Goal: Complete application form

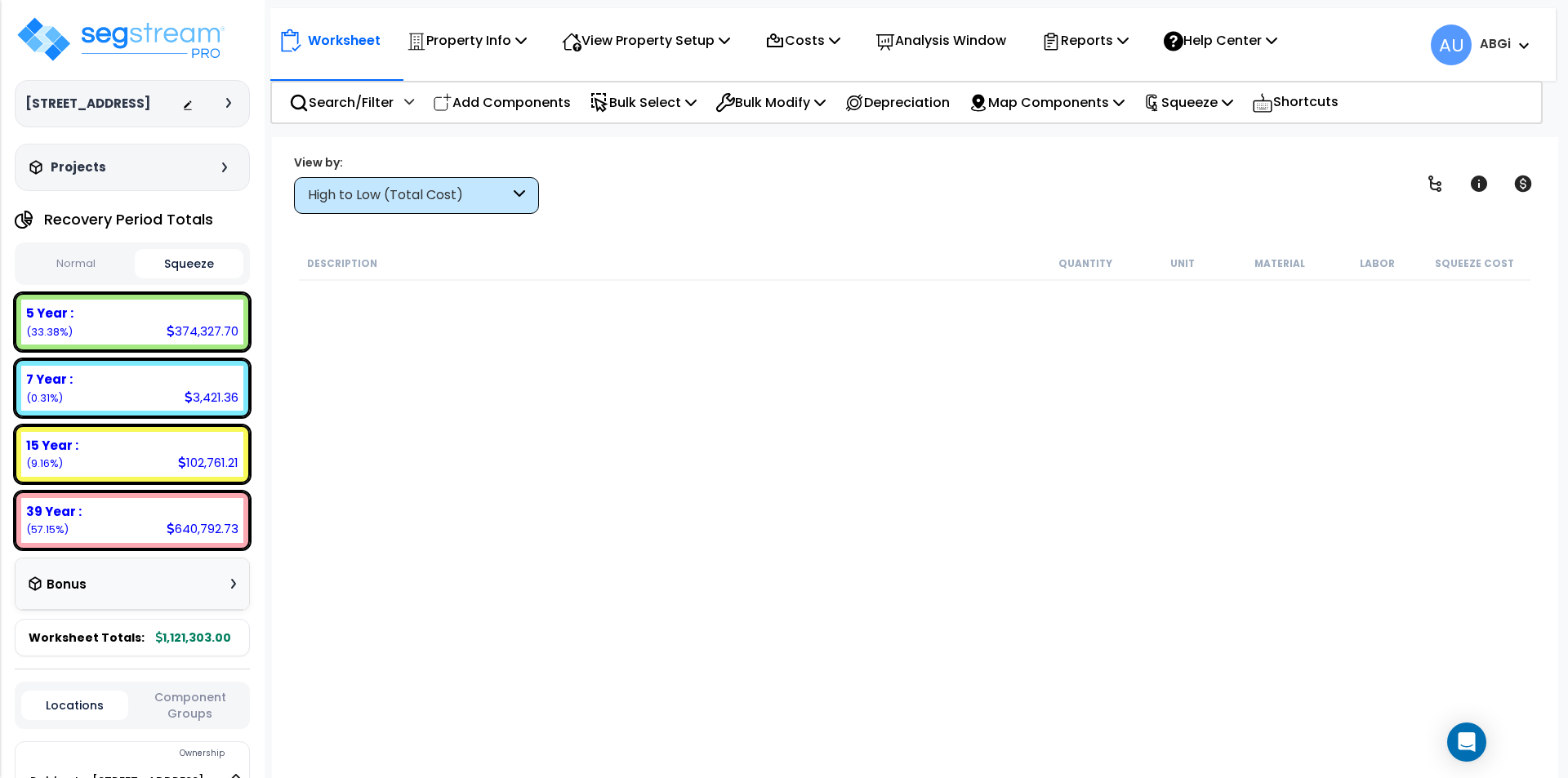
scroll to position [34, 0]
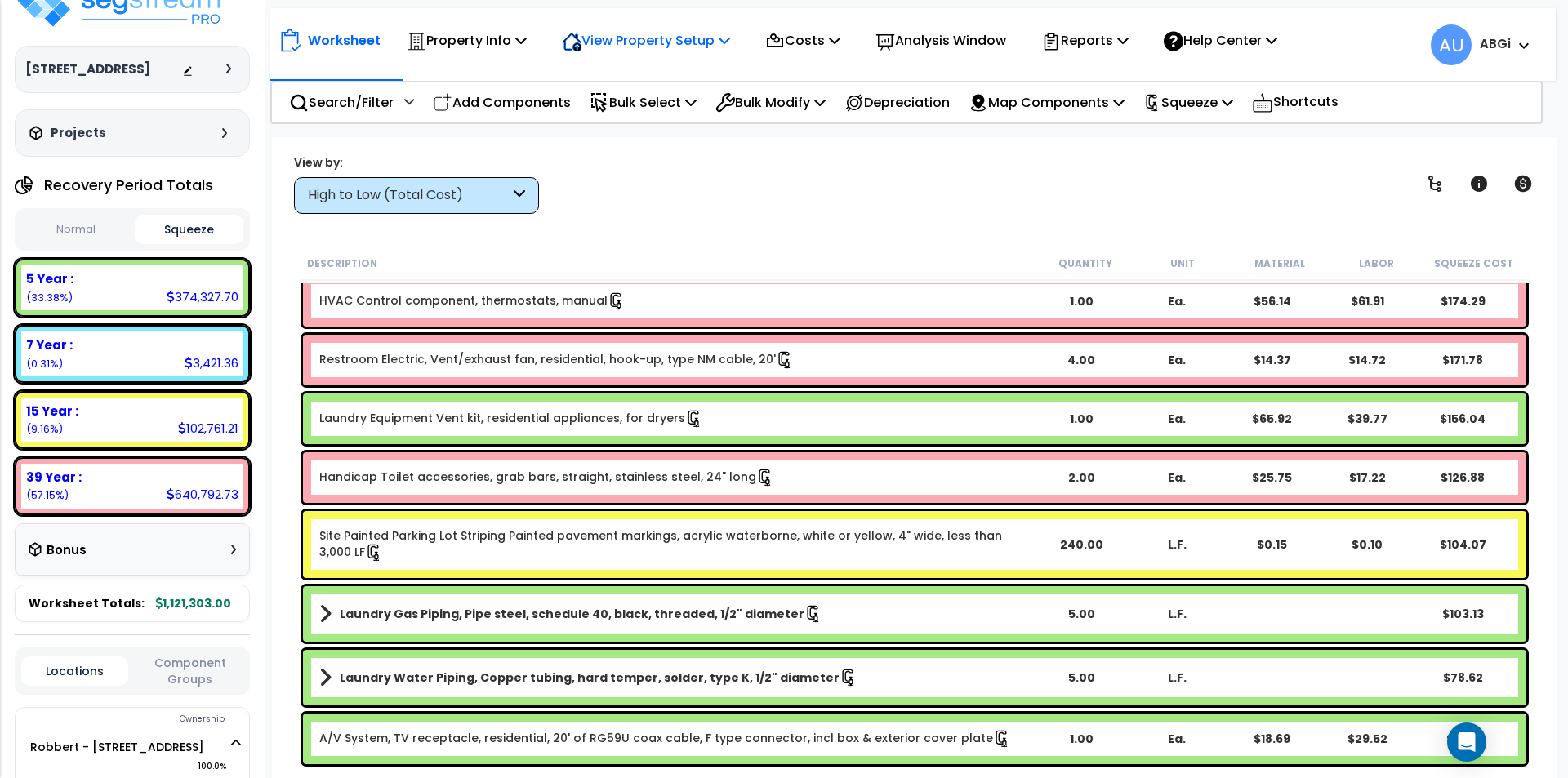
click at [527, 44] on icon at bounding box center [520, 40] width 12 height 14
click at [641, 101] on link "View Questionnaire" at bounding box center [635, 112] width 162 height 32
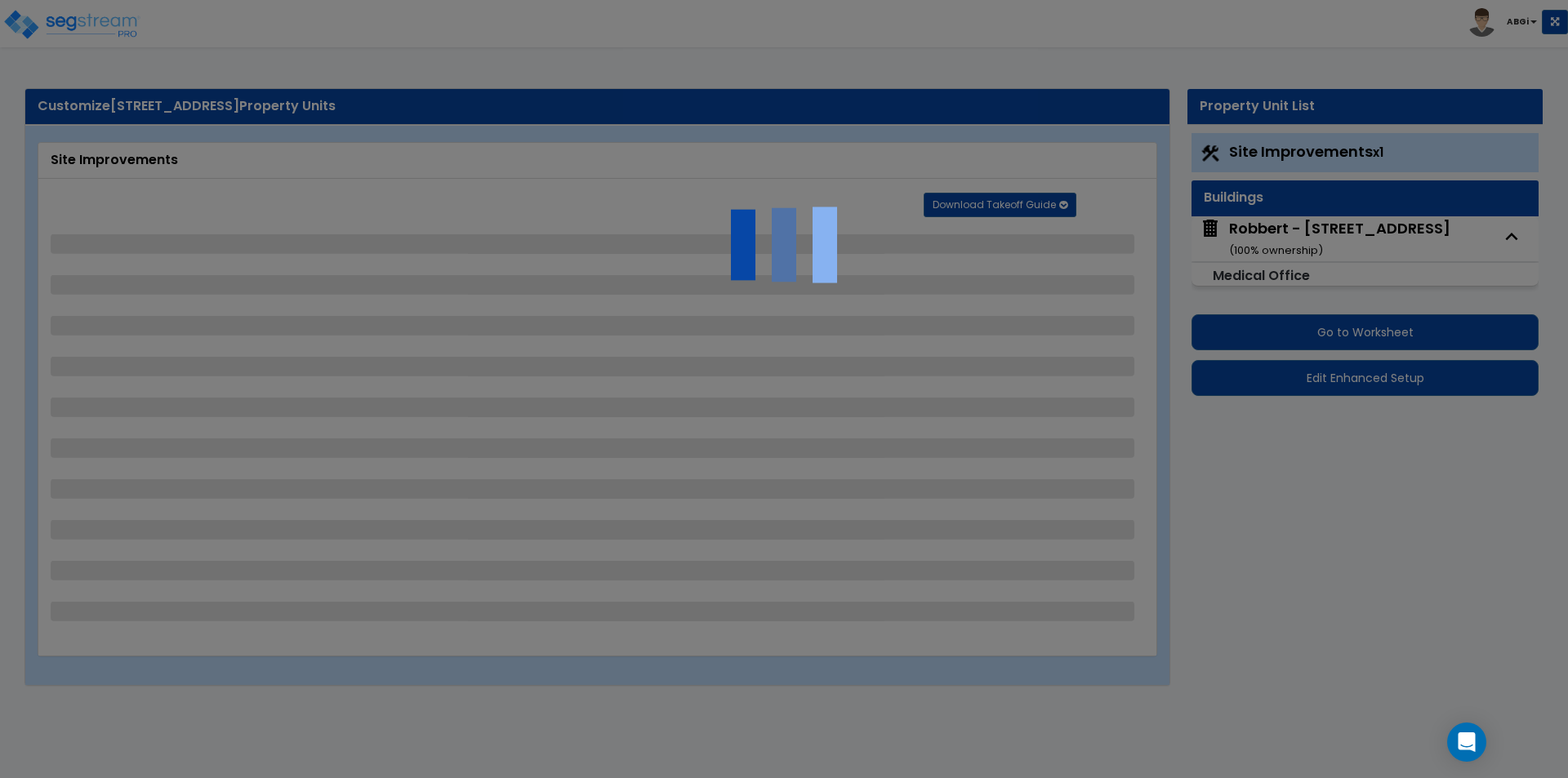
select select "2"
select select "1"
select select "2"
select select "1"
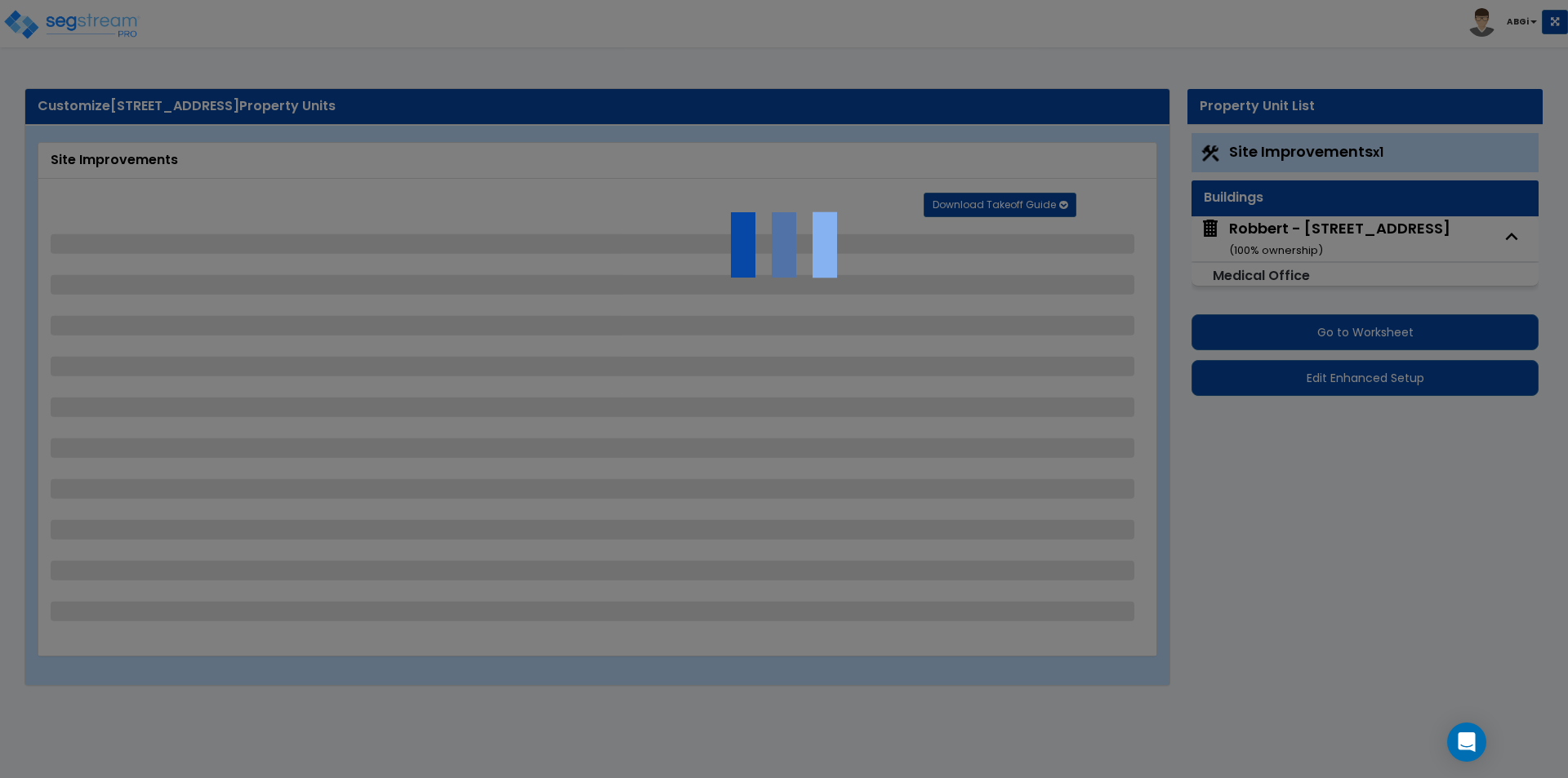
select select "1"
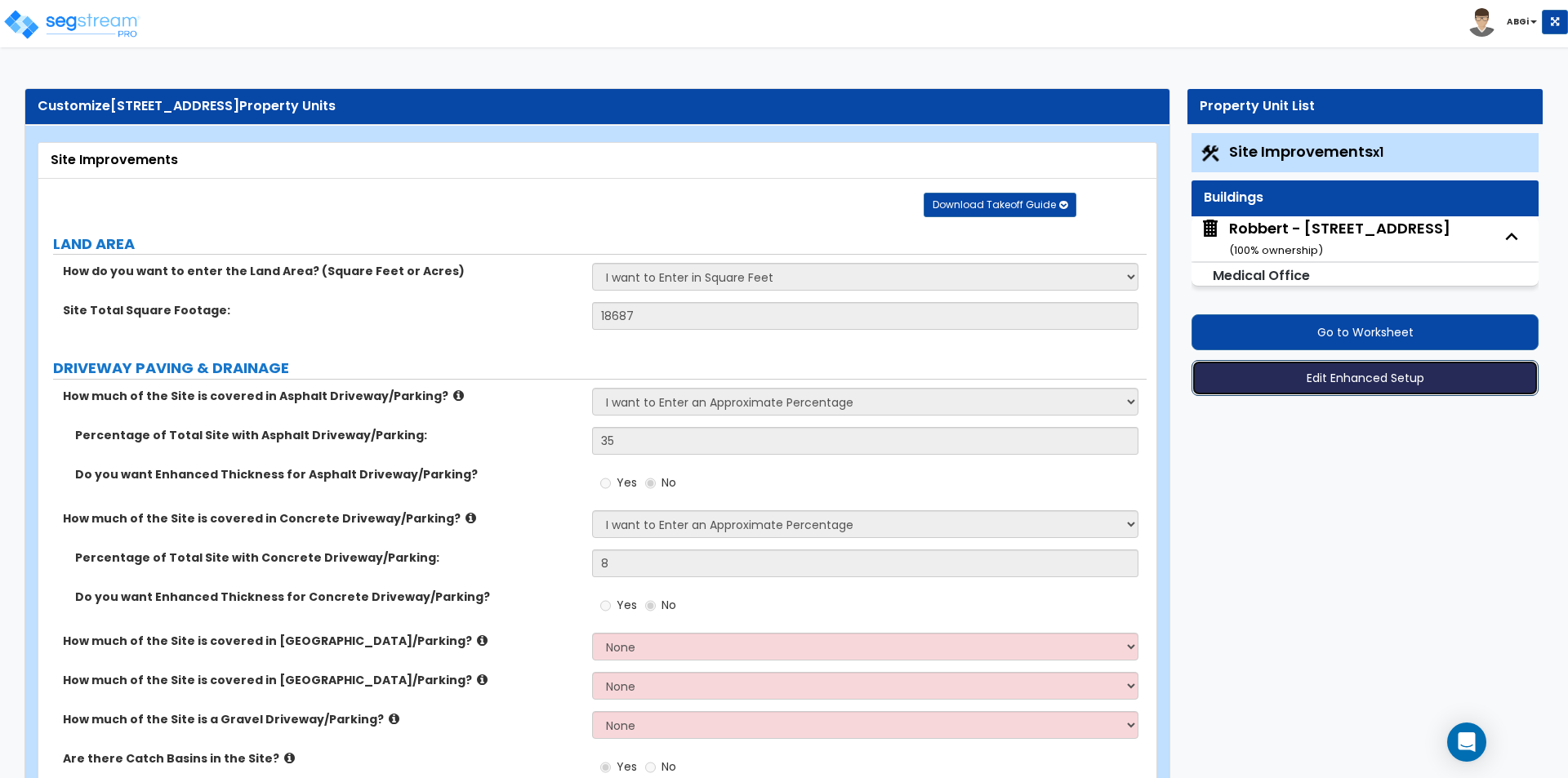
click at [1378, 383] on button "Edit Enhanced Setup" at bounding box center [1364, 378] width 347 height 36
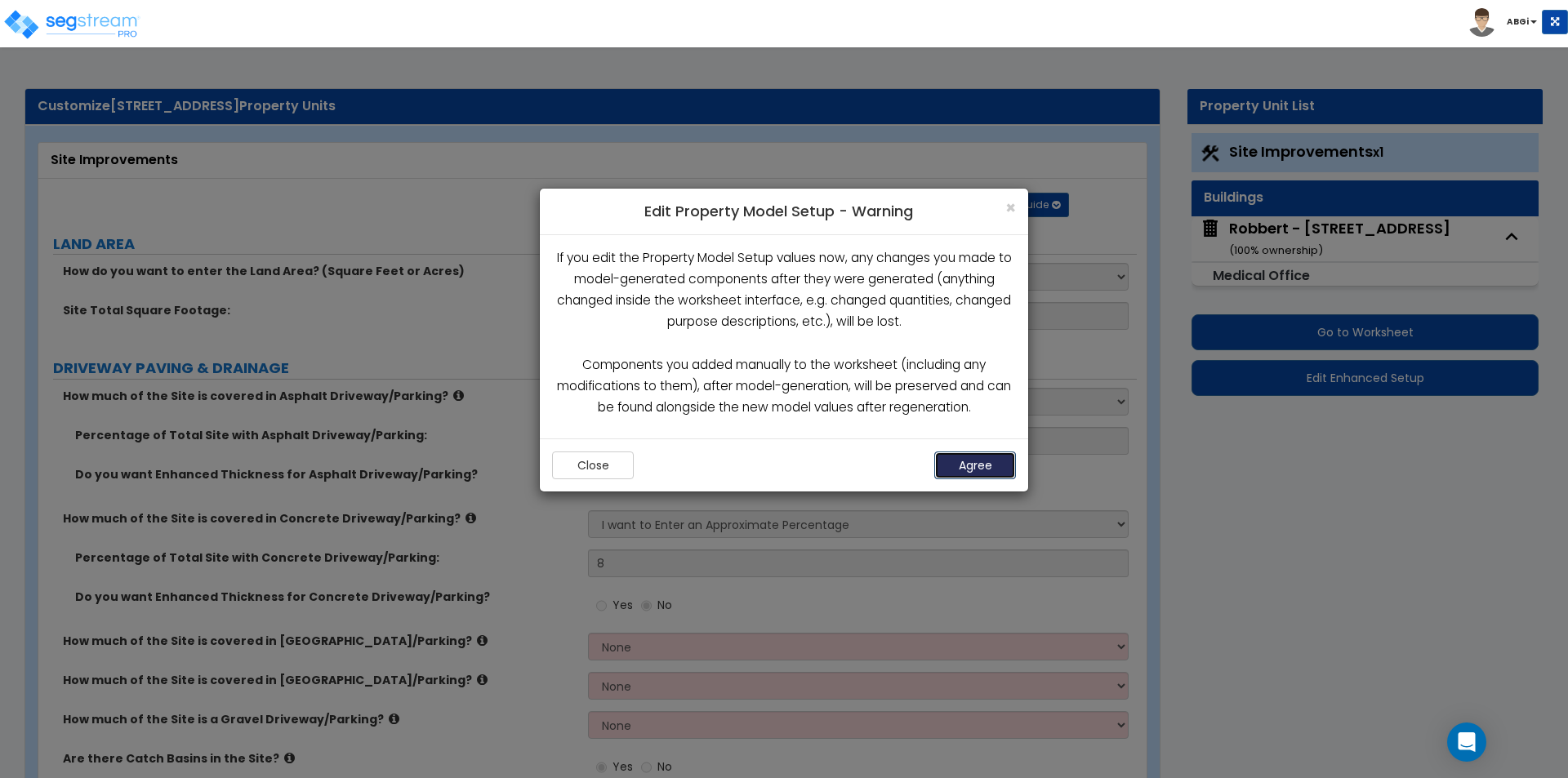
click at [1007, 463] on button "Agree" at bounding box center [975, 466] width 82 height 28
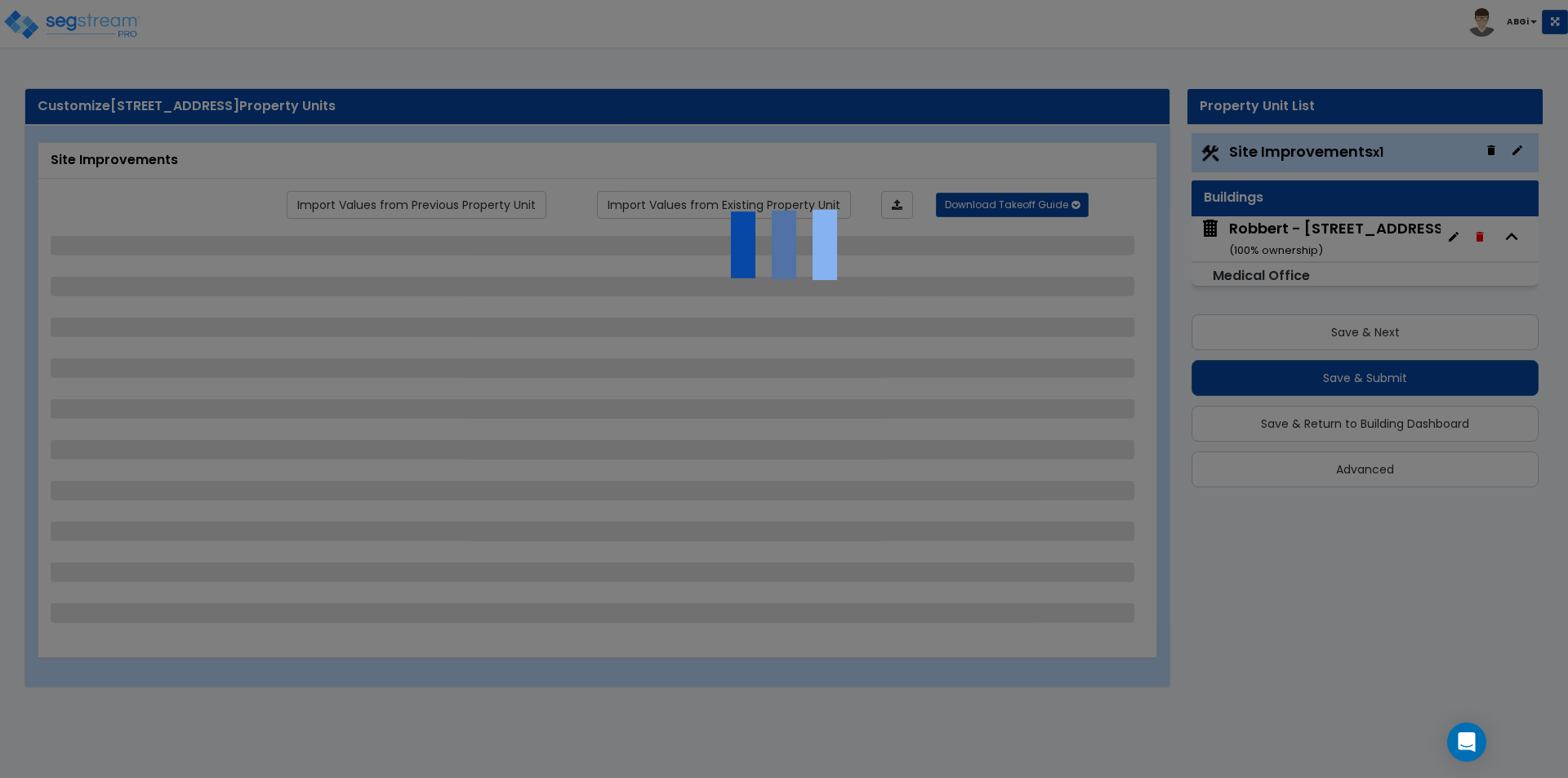
select select "2"
select select "1"
select select "2"
select select "1"
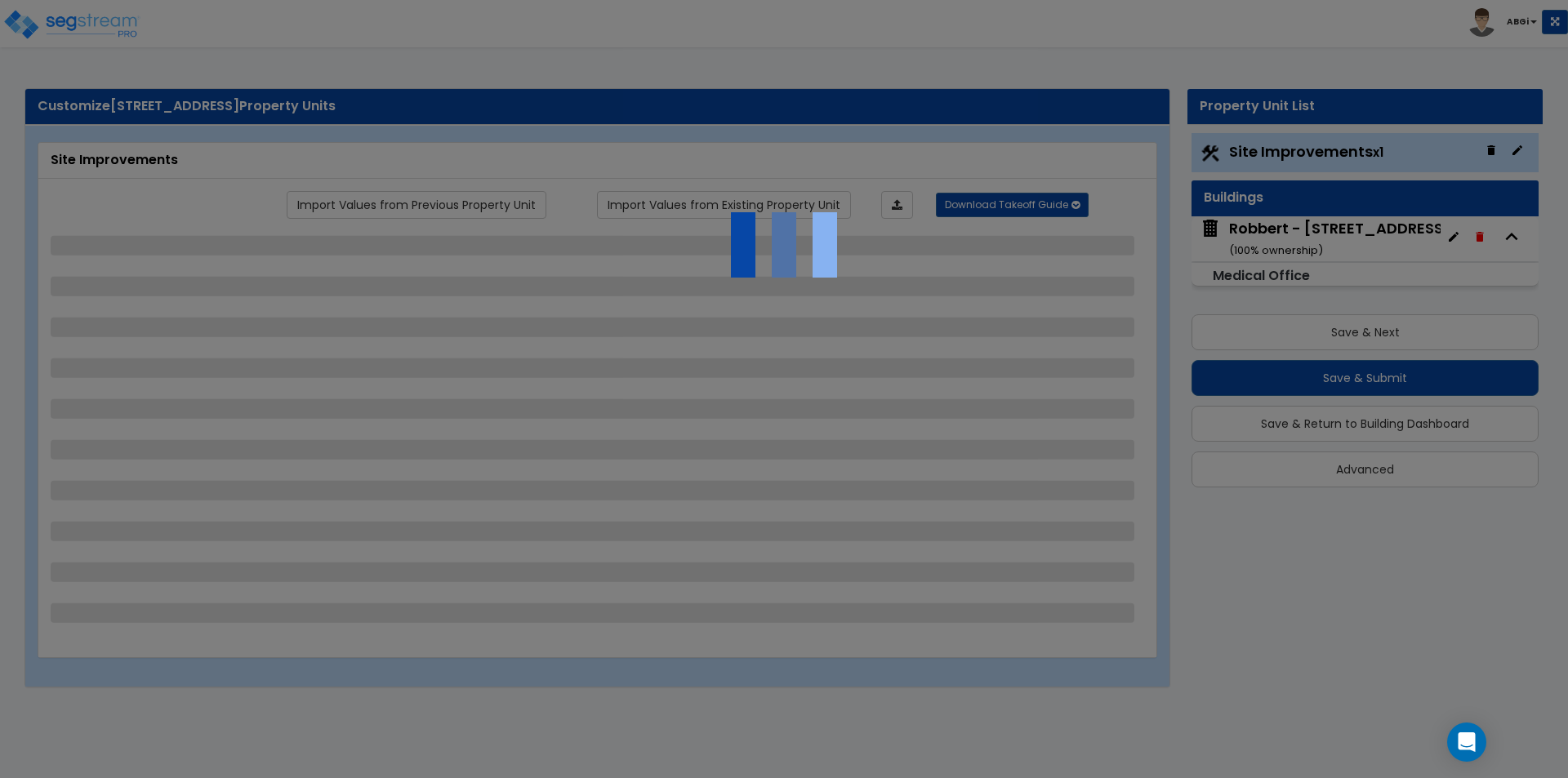
select select "1"
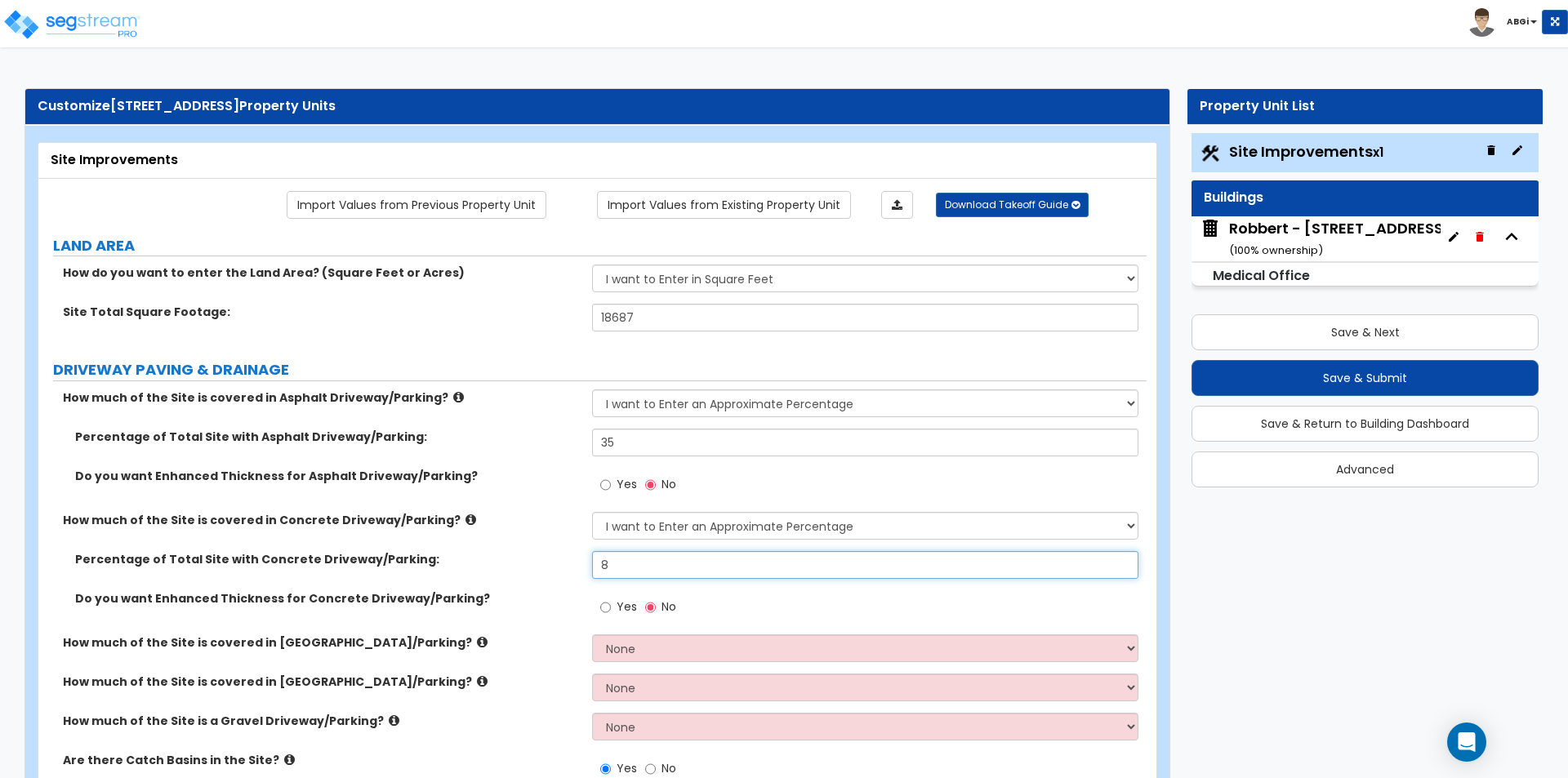
click at [648, 571] on input "8" at bounding box center [865, 565] width 545 height 28
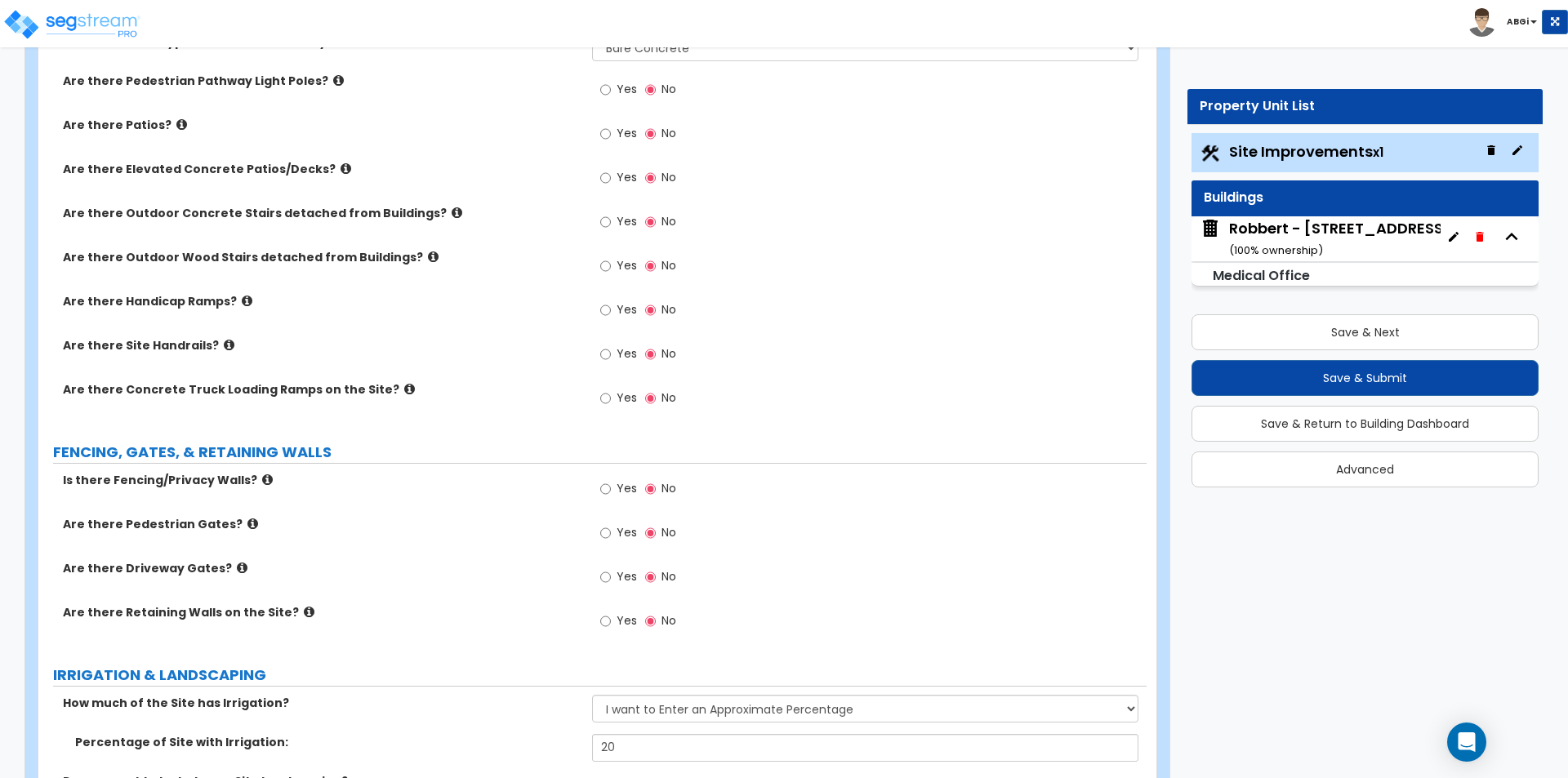
scroll to position [1797, 0]
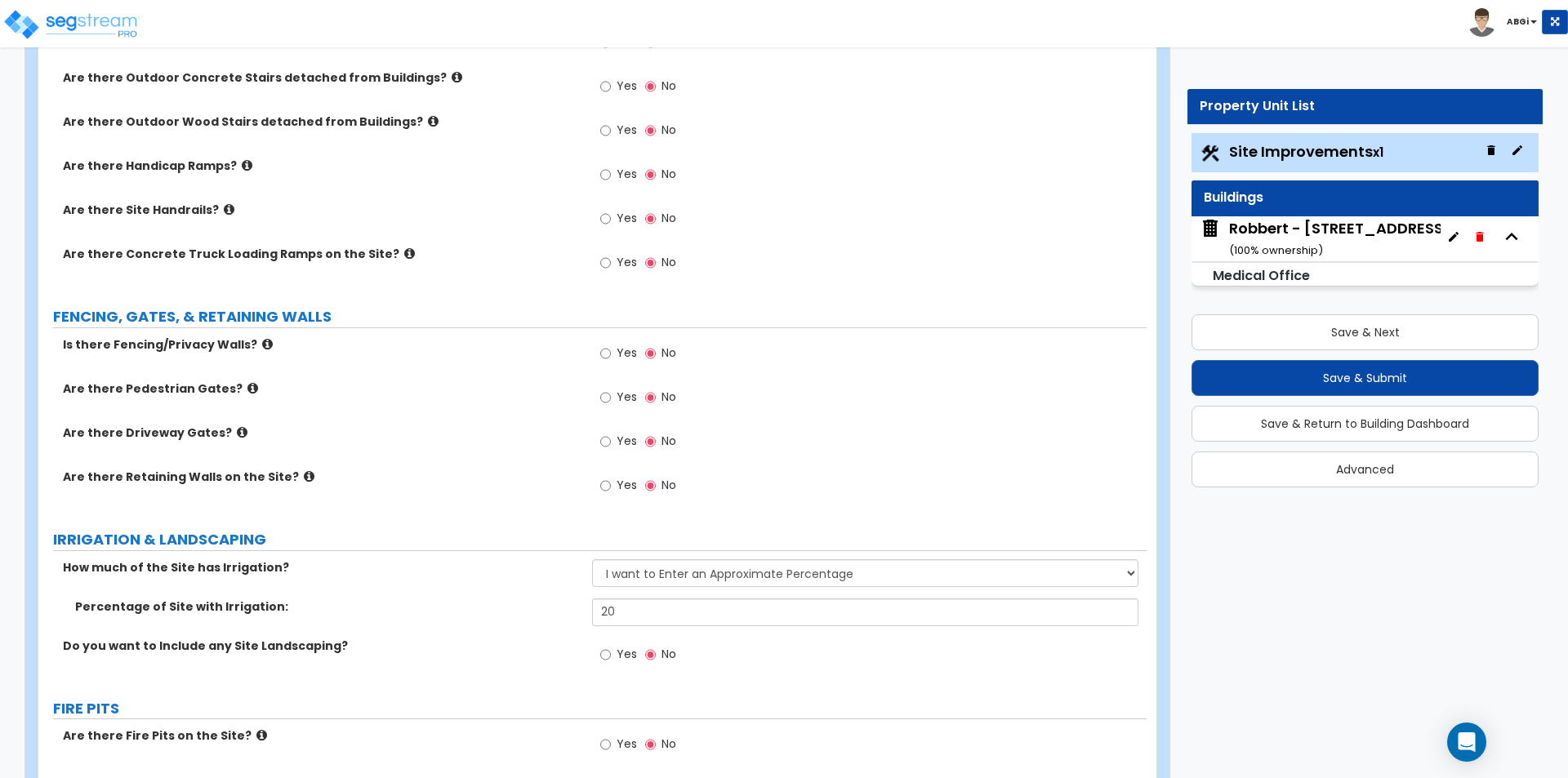
type input "4"
click at [670, 620] on input "20" at bounding box center [865, 612] width 545 height 28
click at [671, 620] on input "20" at bounding box center [865, 612] width 545 height 28
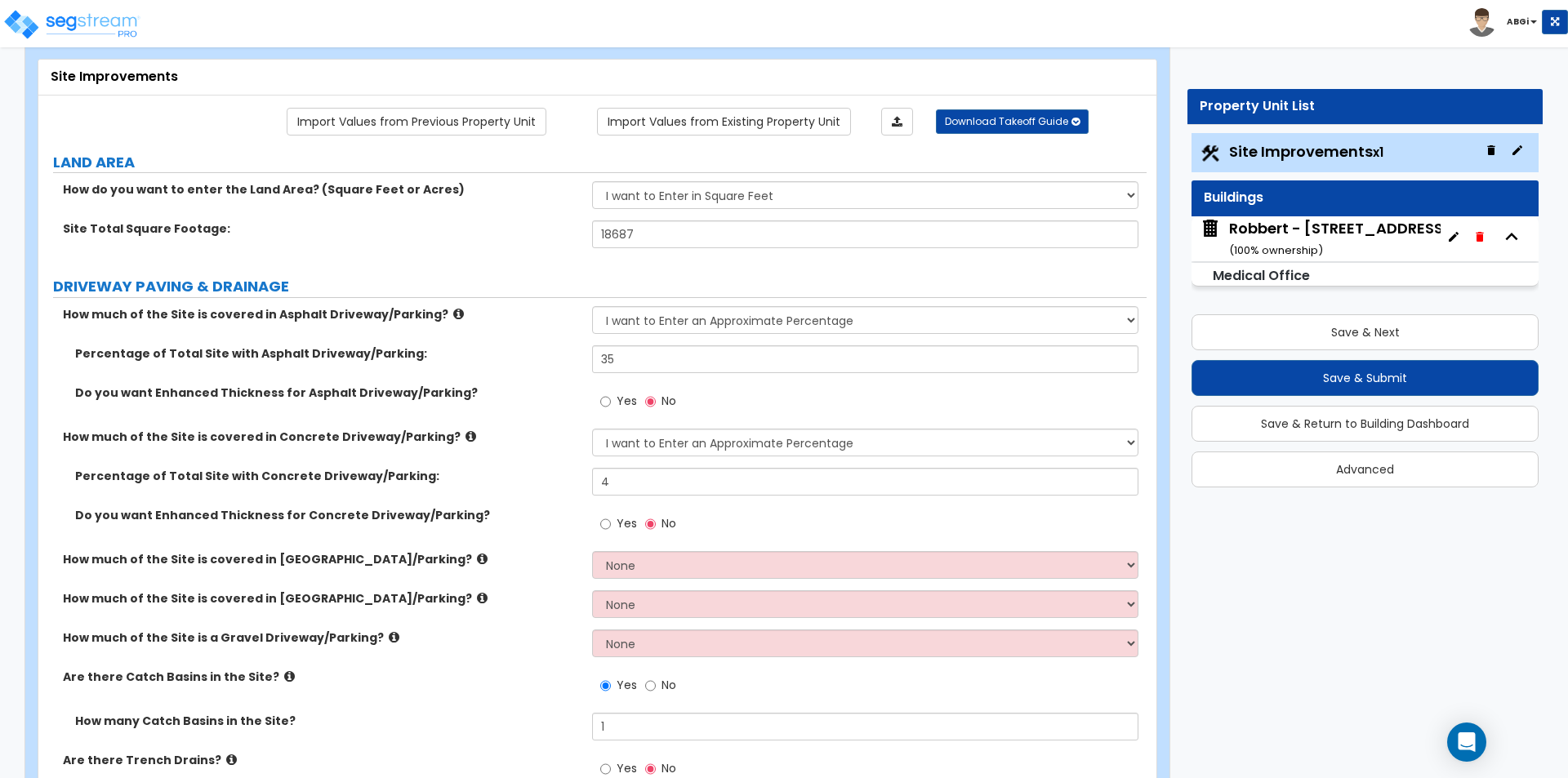
scroll to position [82, 0]
type input "30"
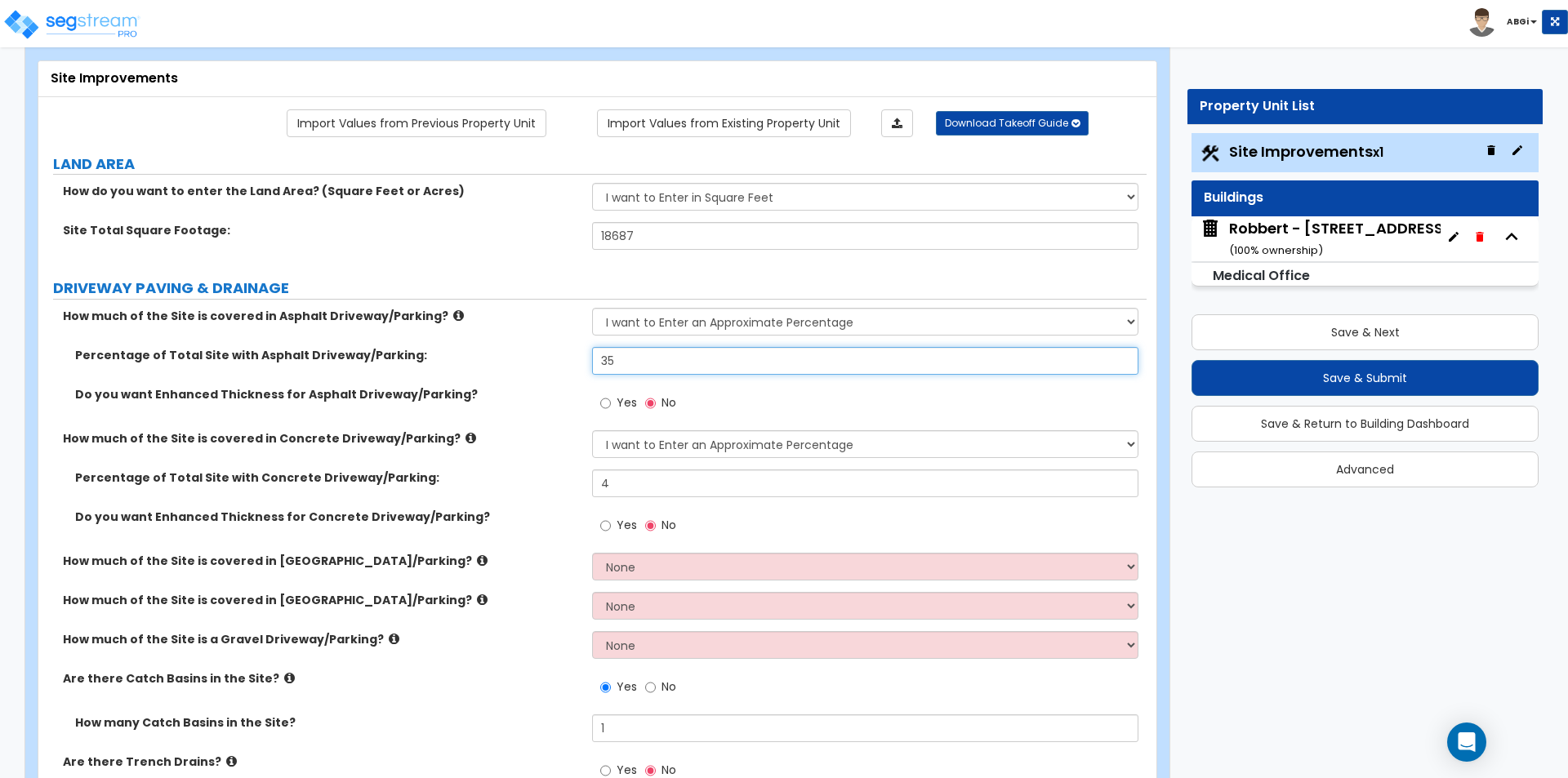
click at [656, 366] on input "35" at bounding box center [865, 360] width 545 height 28
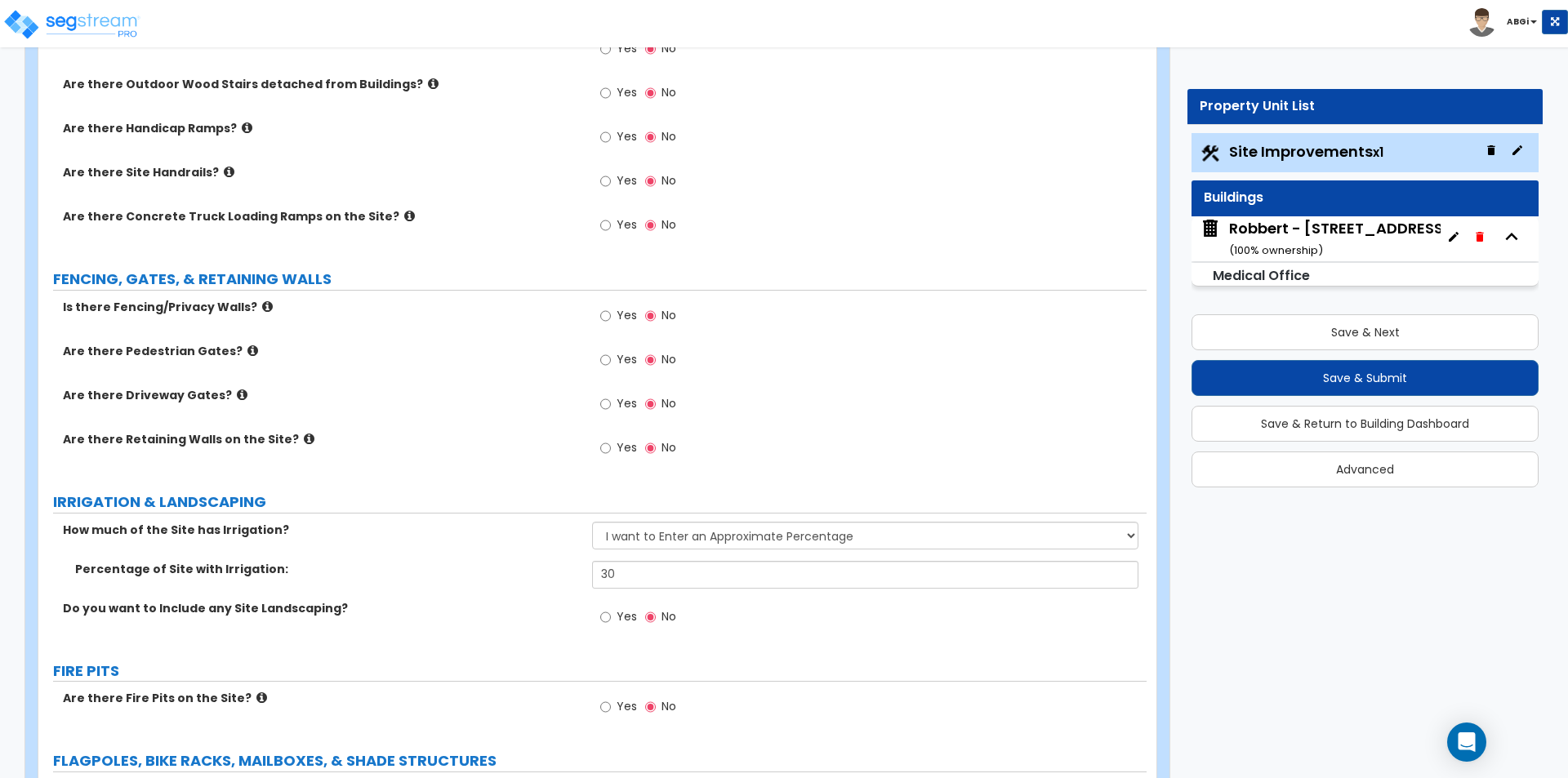
scroll to position [1878, 0]
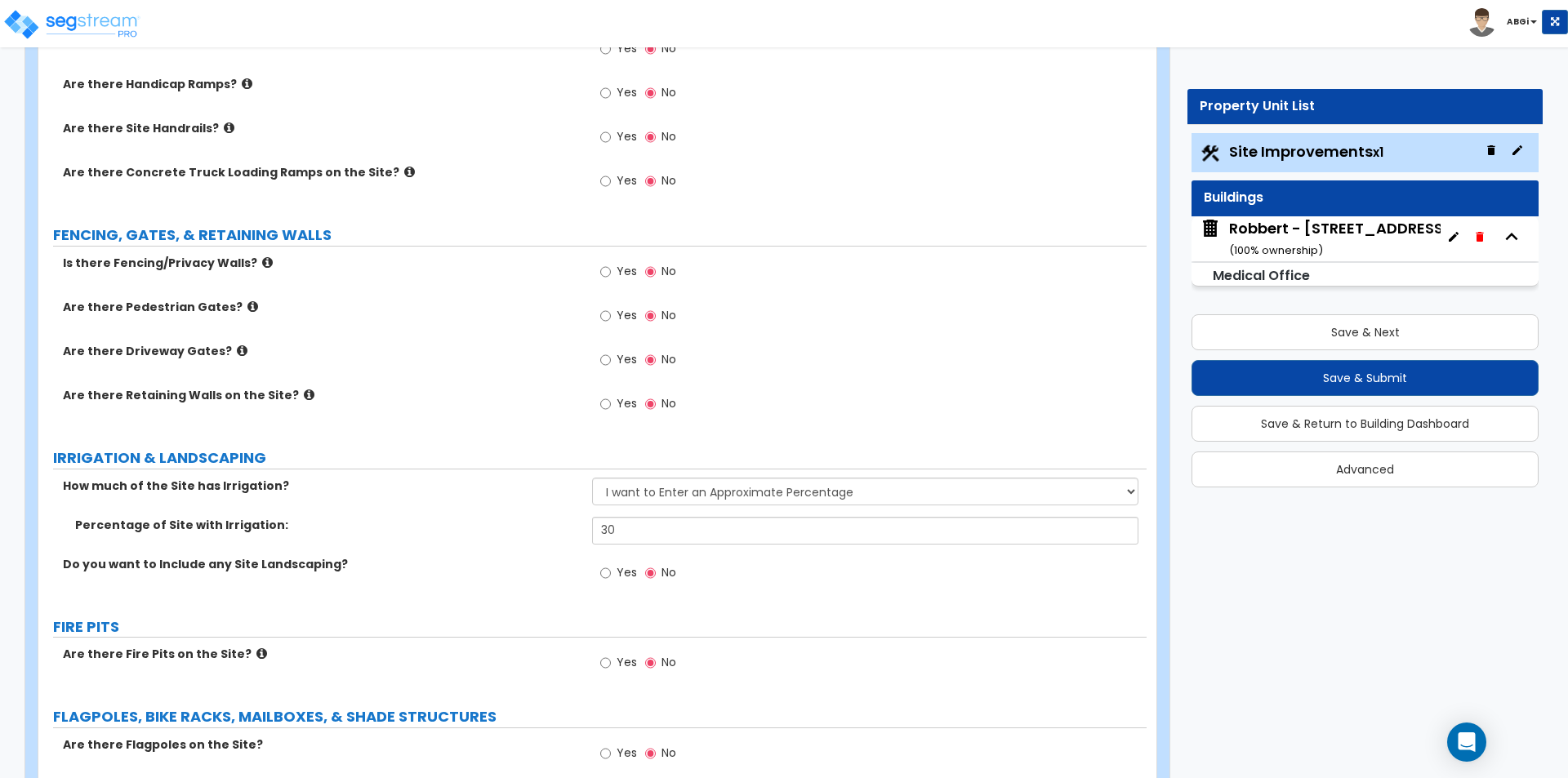
type input "40"
click at [616, 523] on input "30" at bounding box center [865, 530] width 545 height 28
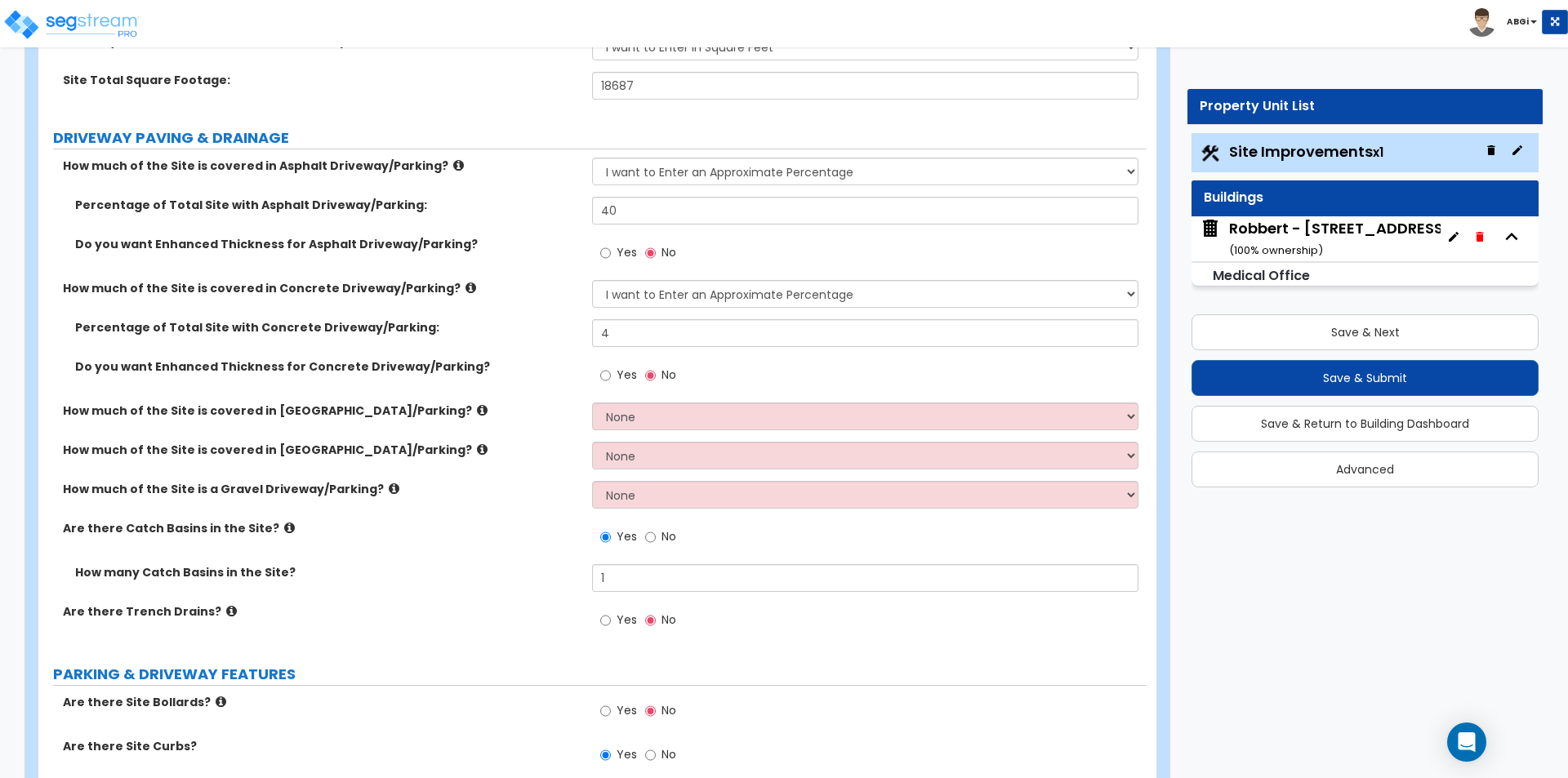
scroll to position [163, 0]
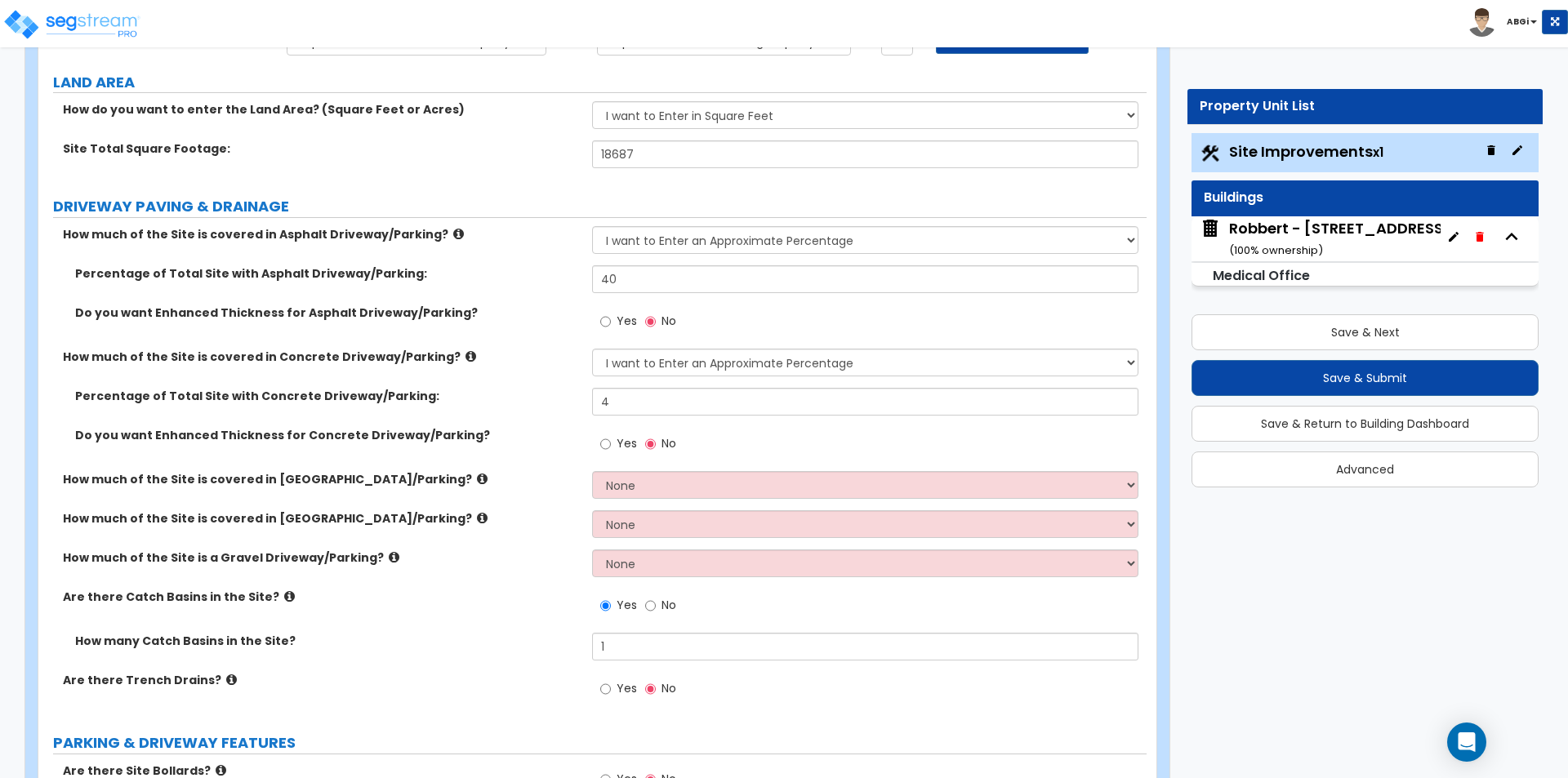
type input "35"
click at [644, 285] on input "40" at bounding box center [865, 279] width 545 height 28
type input "45"
click at [618, 395] on input "4" at bounding box center [865, 402] width 545 height 28
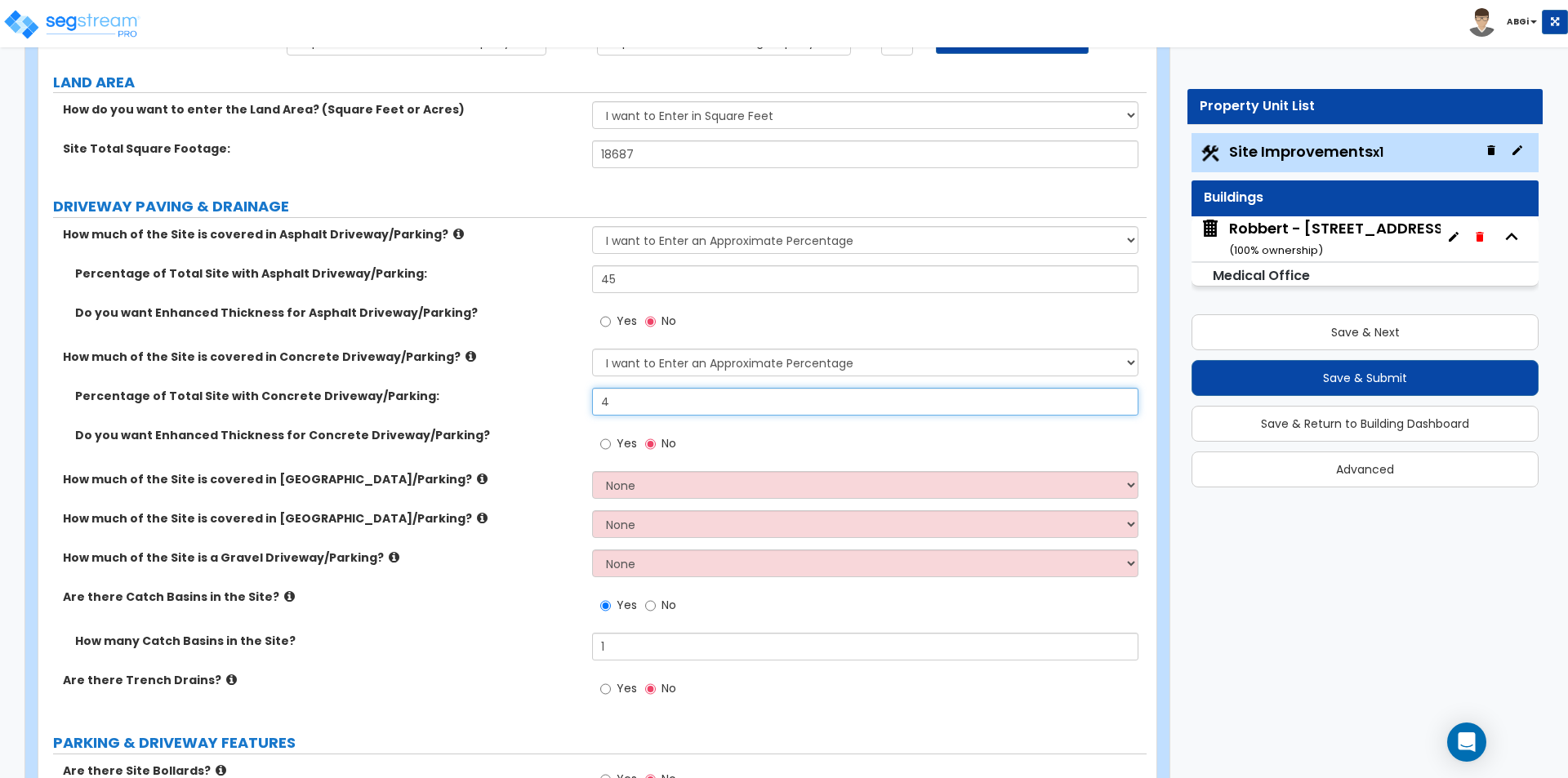
click at [618, 395] on input "4" at bounding box center [865, 402] width 545 height 28
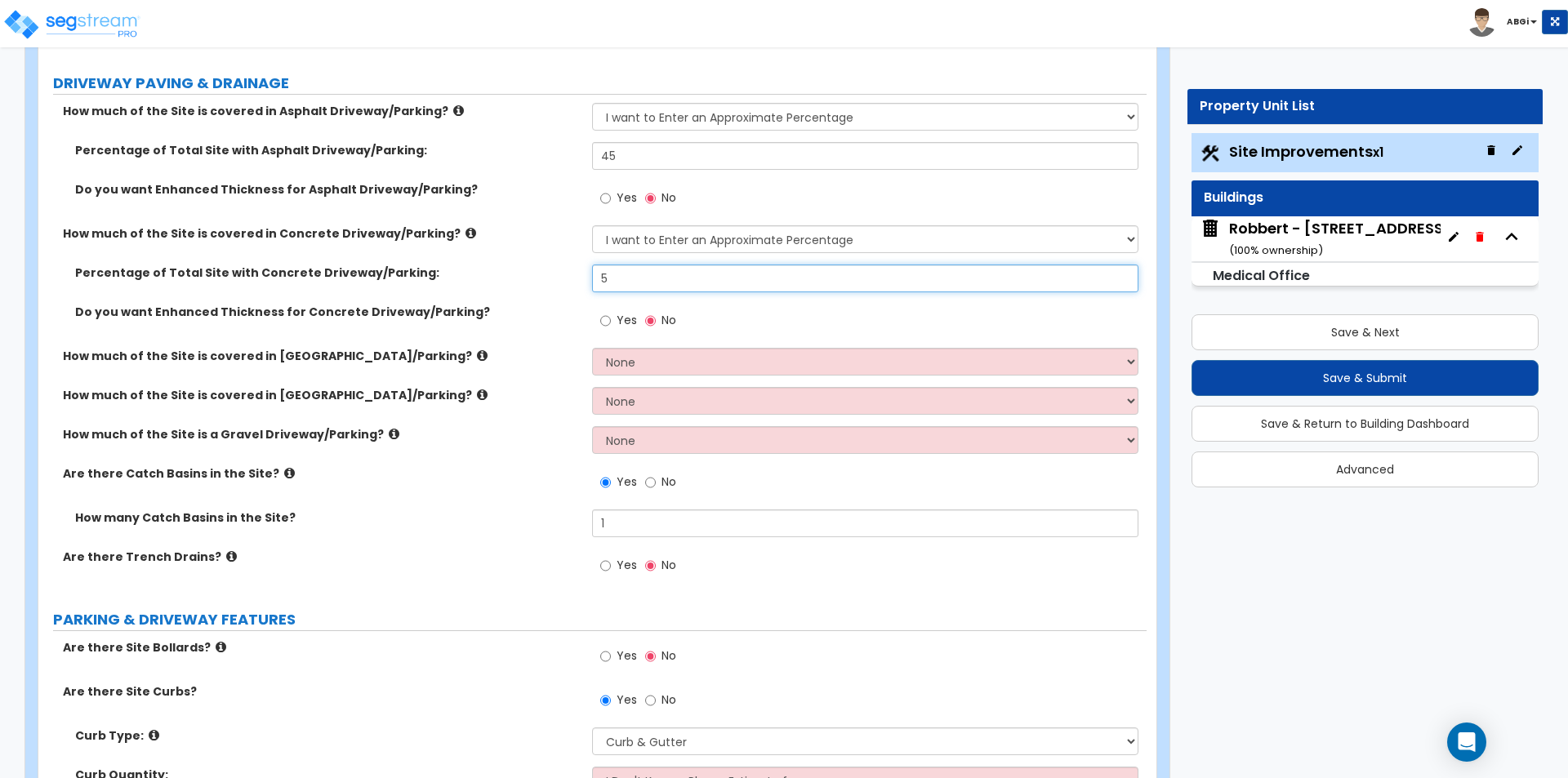
scroll to position [327, 0]
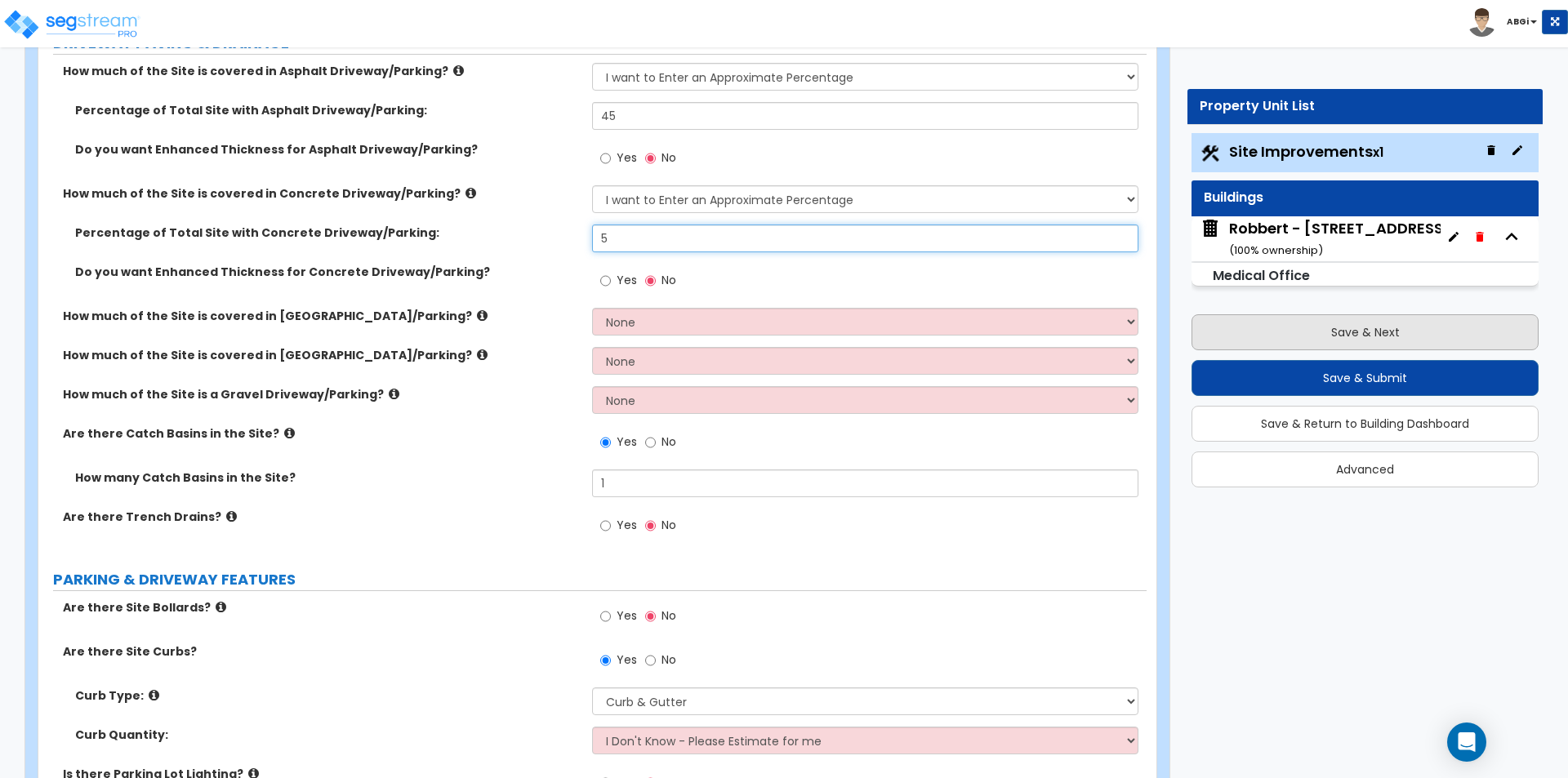
type input "5"
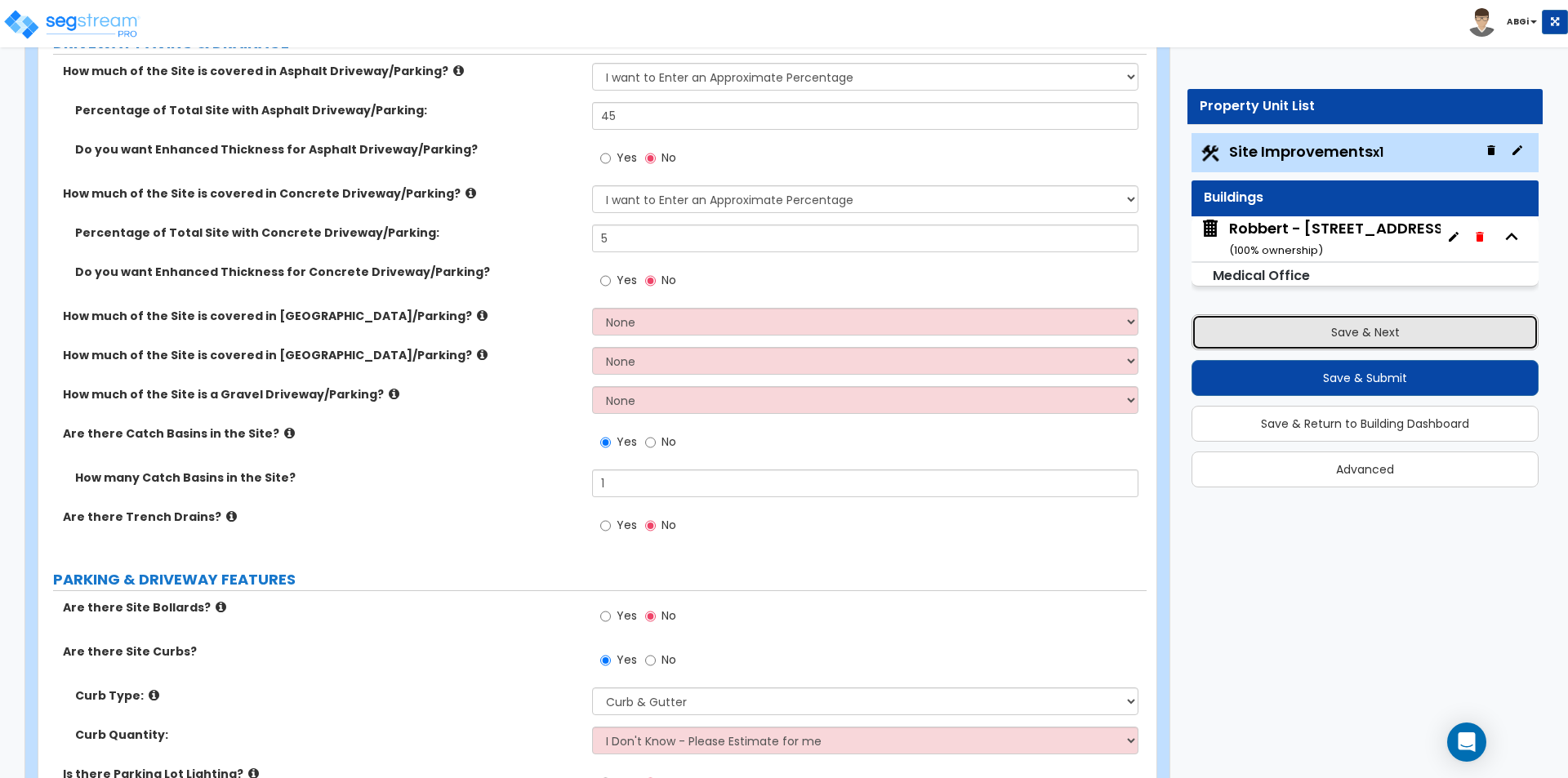
click at [1362, 339] on button "Save & Next" at bounding box center [1364, 332] width 347 height 36
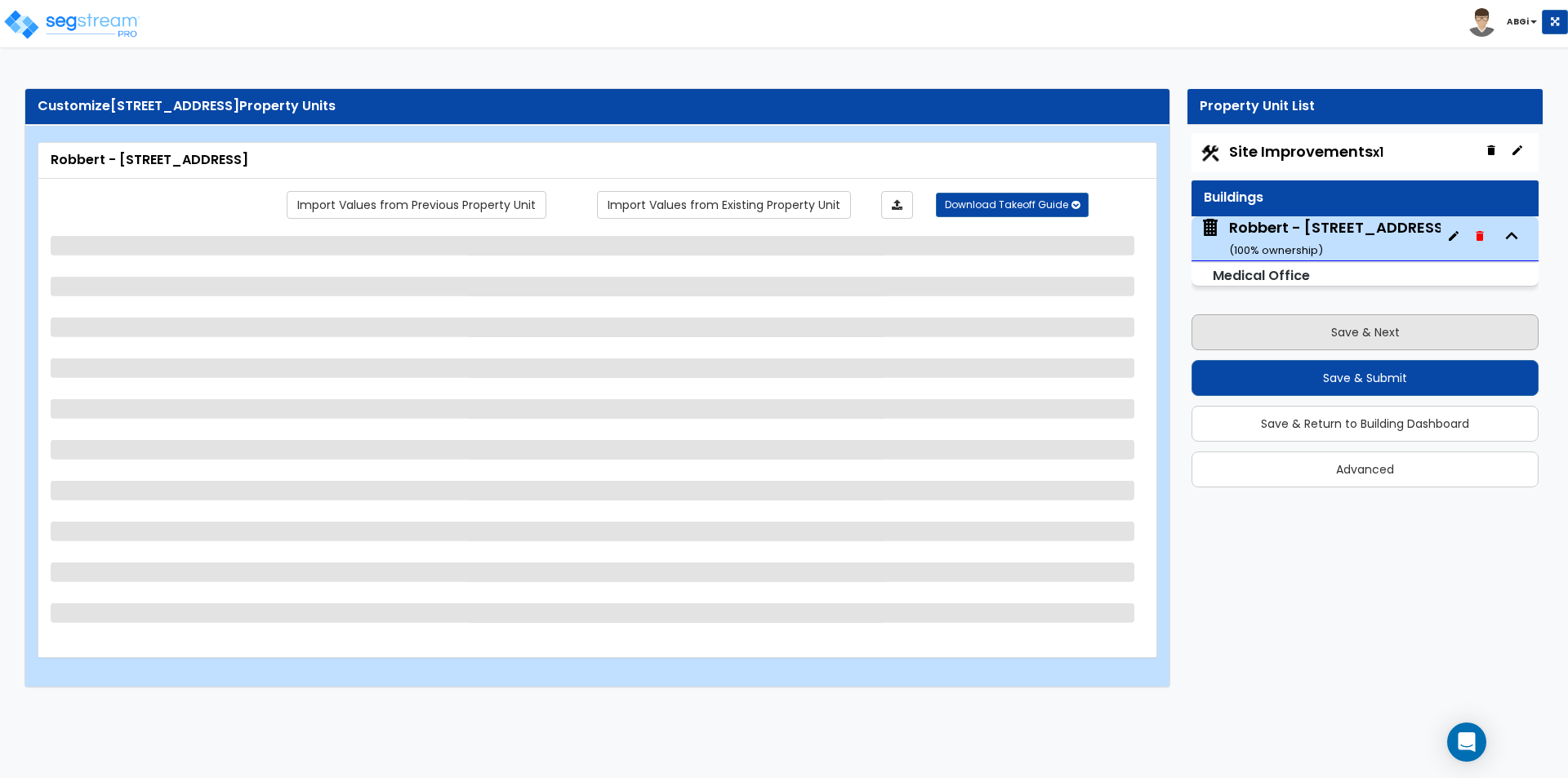
scroll to position [0, 0]
select select "7"
select select "1"
select select "2"
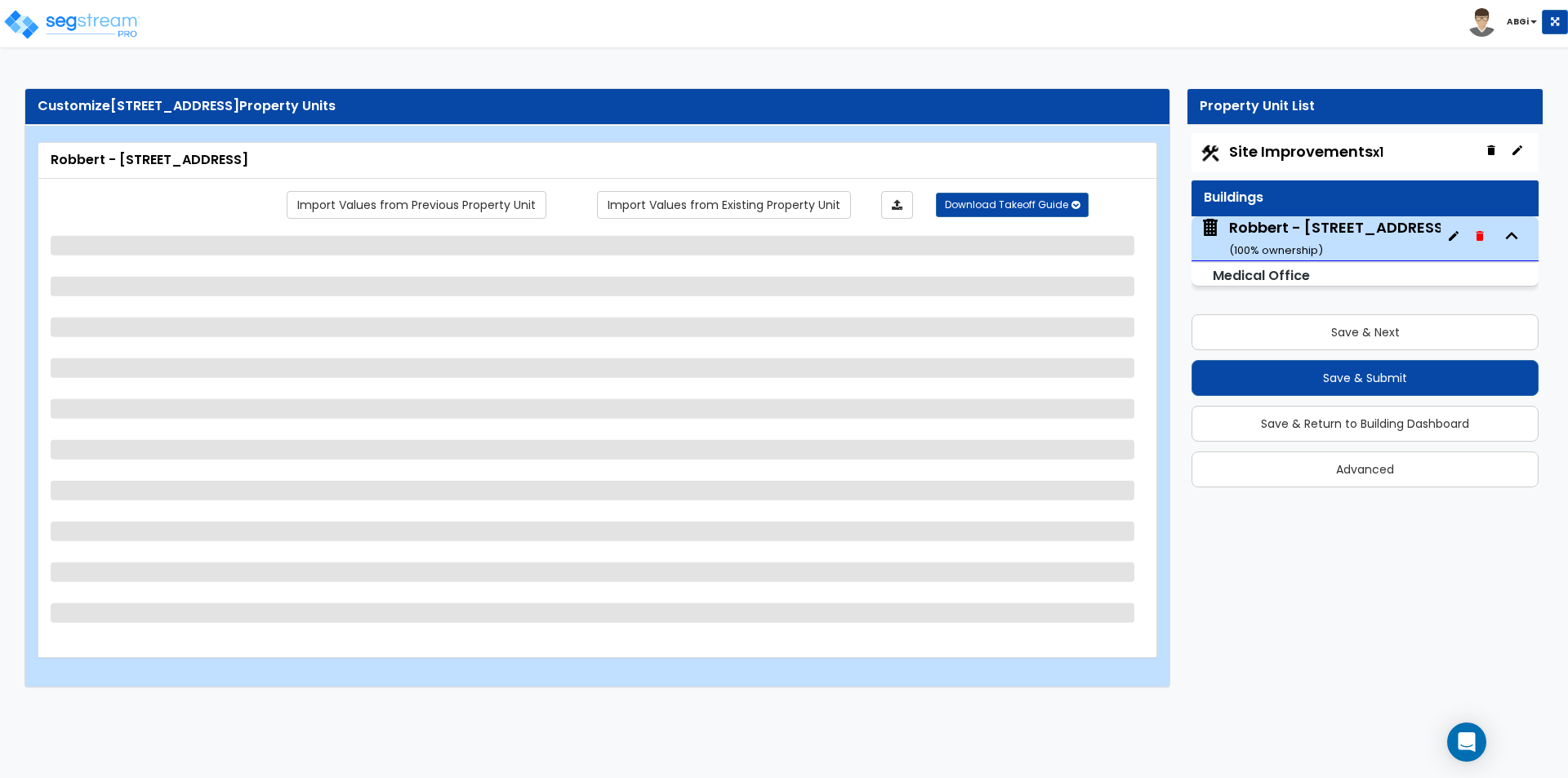
select select "1"
select select "2"
select select "1"
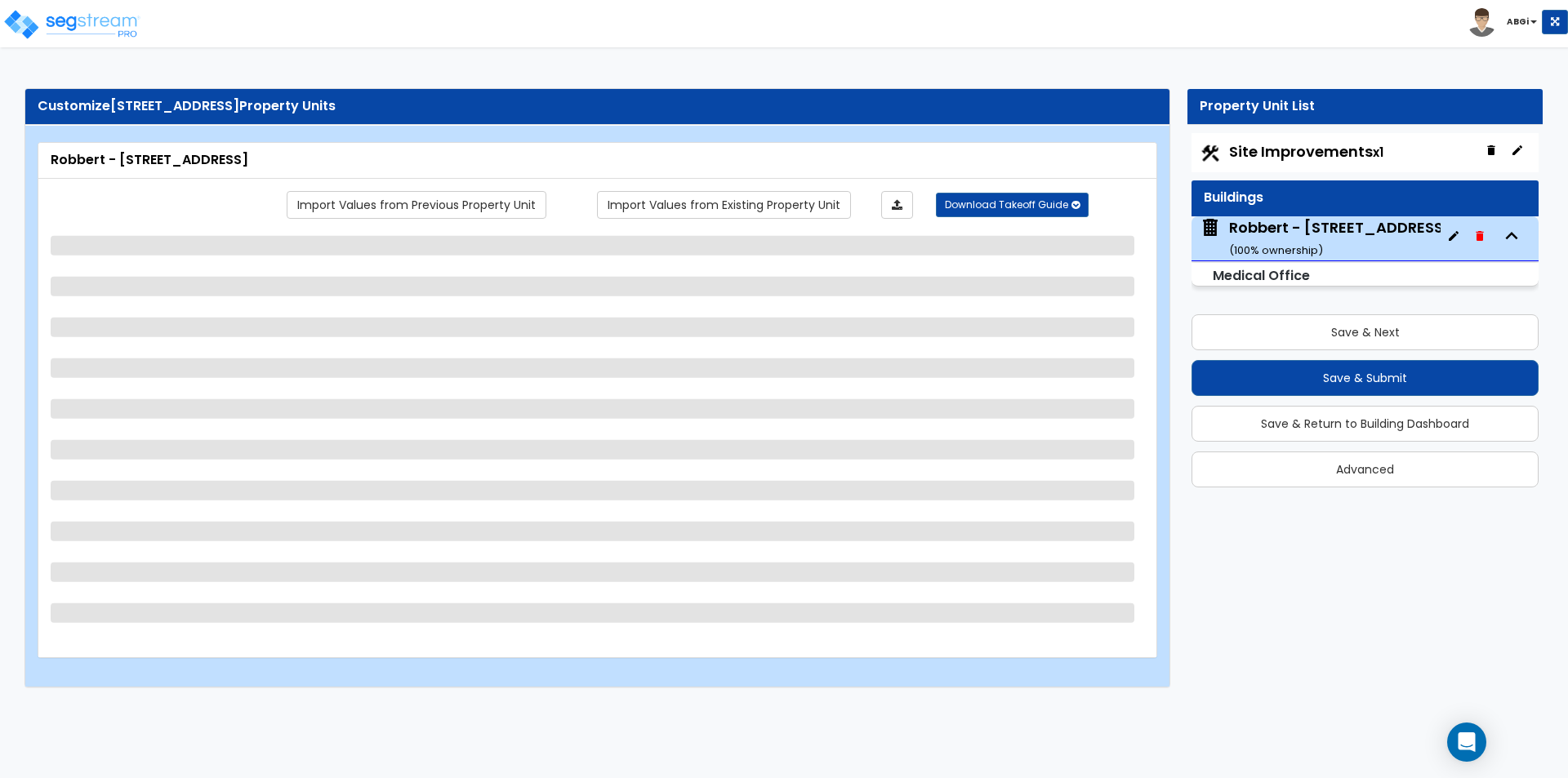
select select "2"
select select "3"
select select "5"
select select "1"
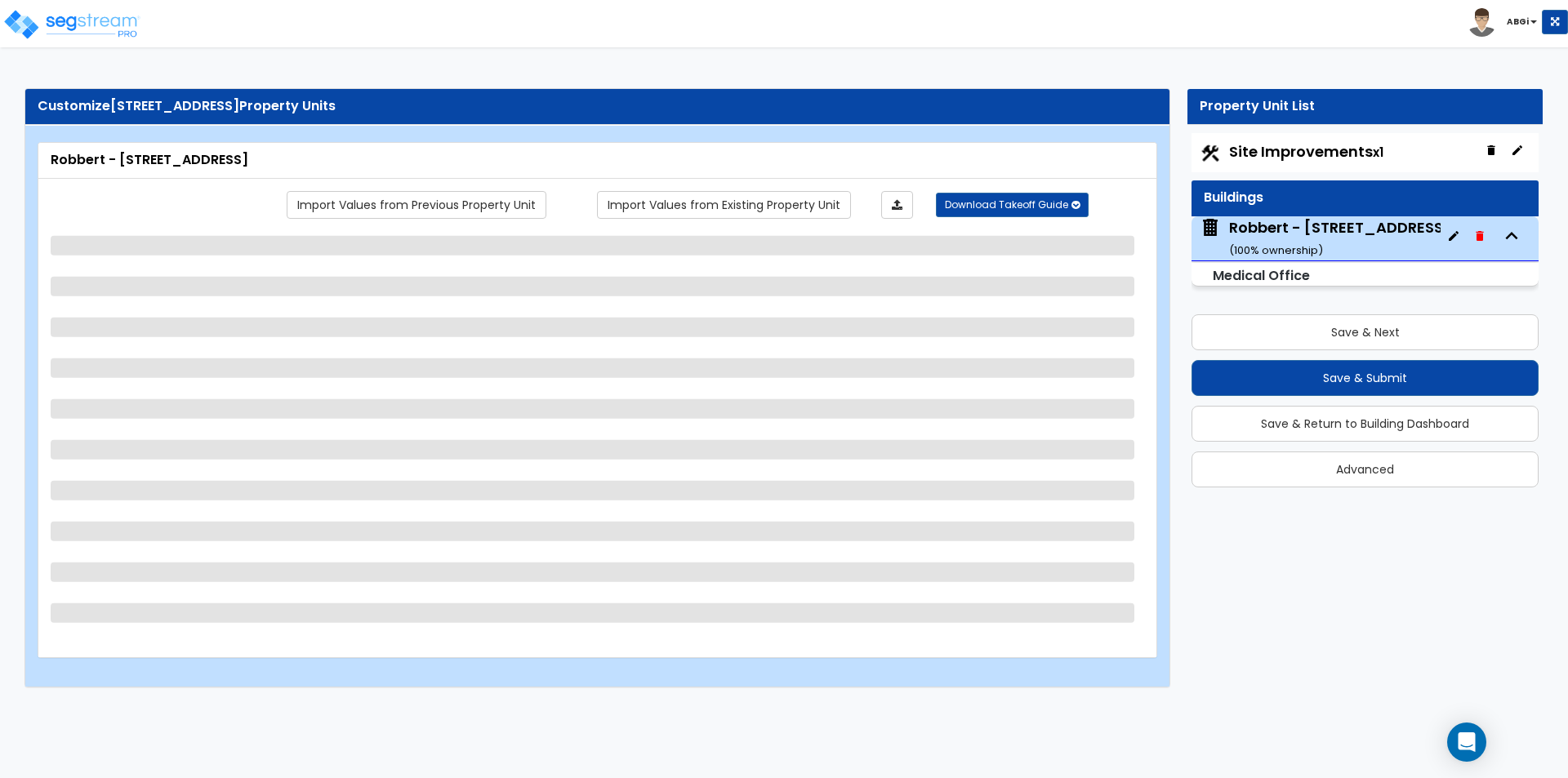
select select "1"
select select "3"
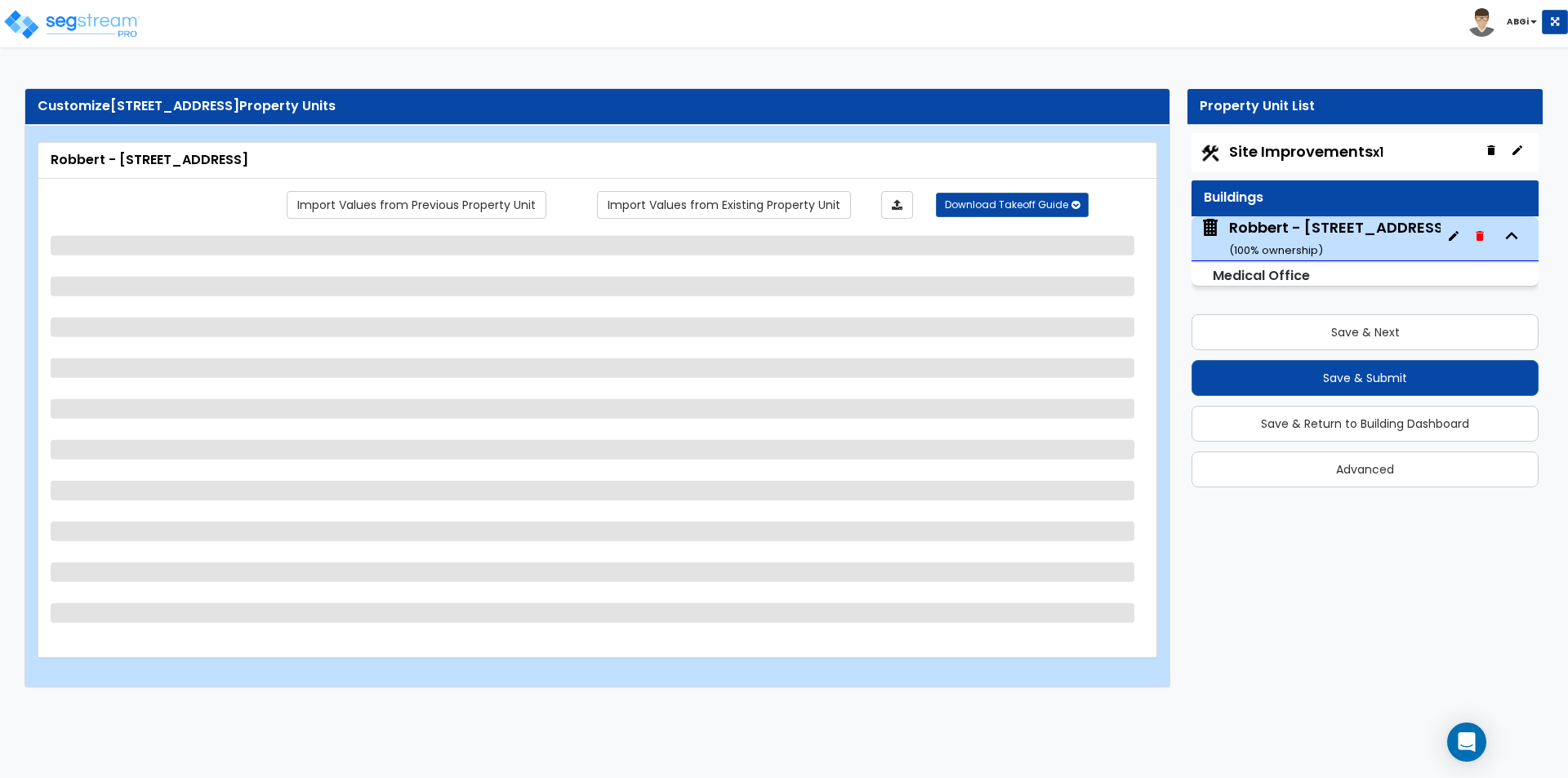
select select "1"
select select "4"
select select "5"
select select "3"
select select "6"
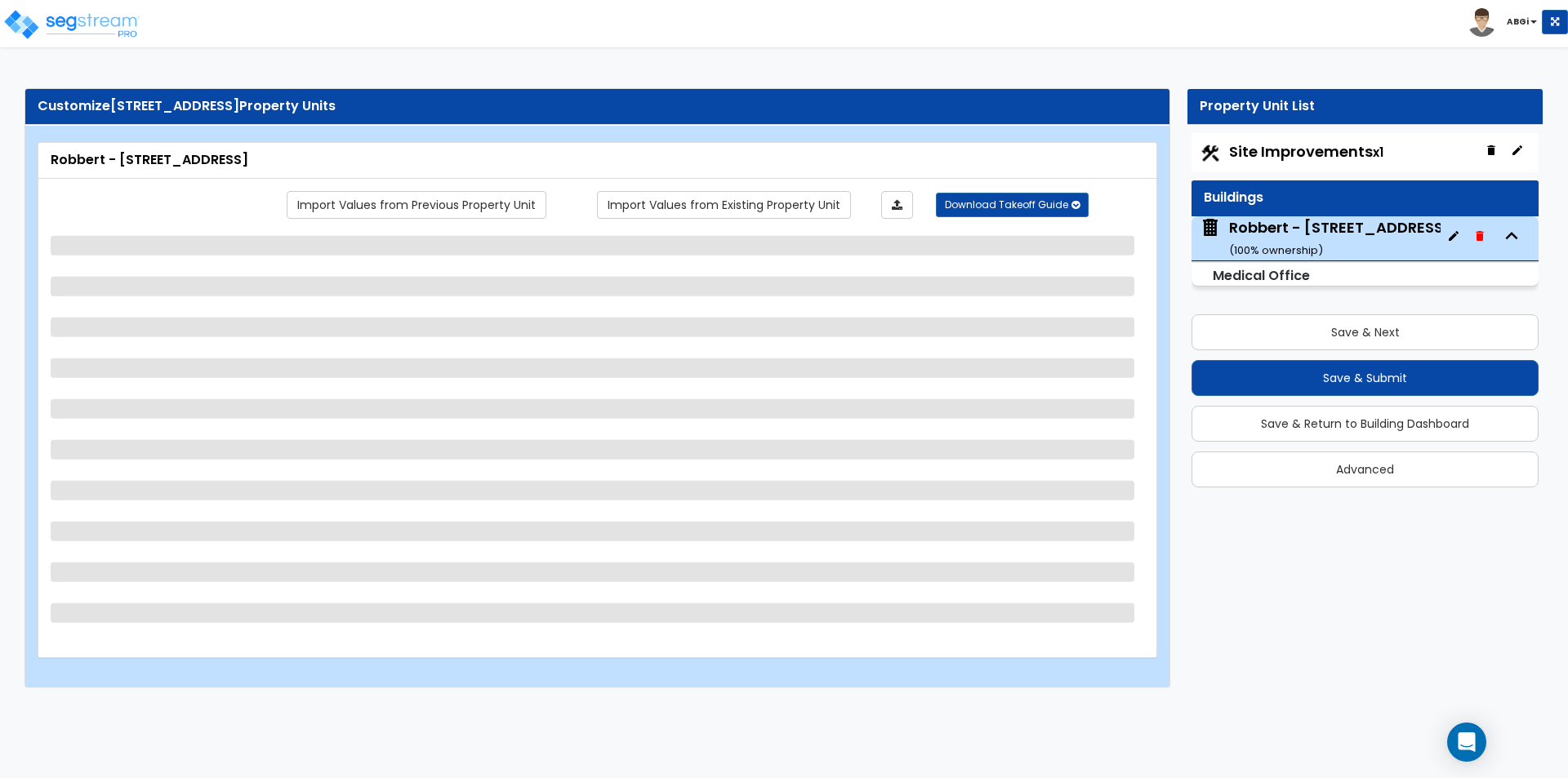
select select "1"
select select "3"
select select "2"
select select "5"
select select "3"
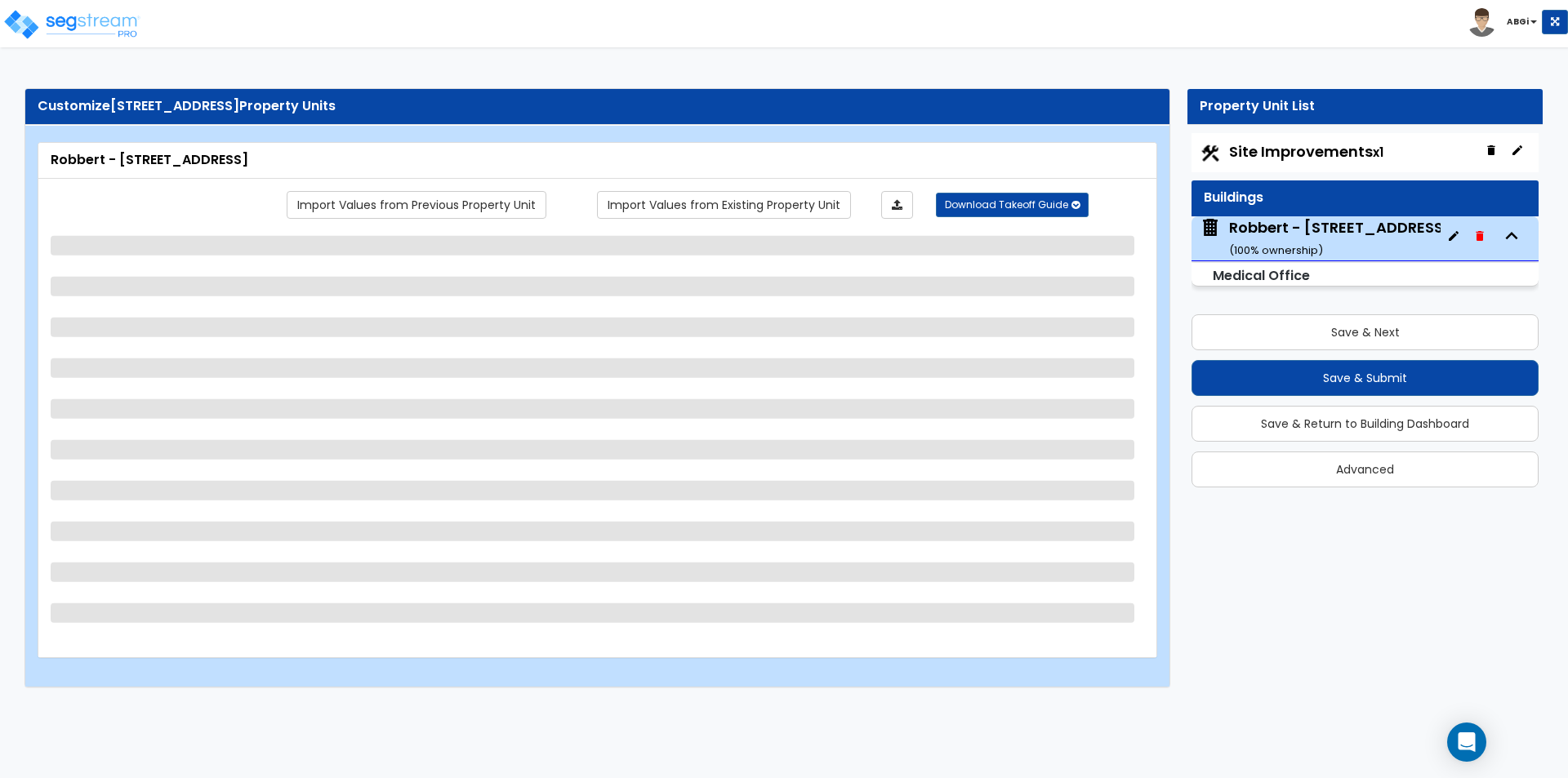
select select "1"
select select "2"
select select "1"
select select "2"
select select "1"
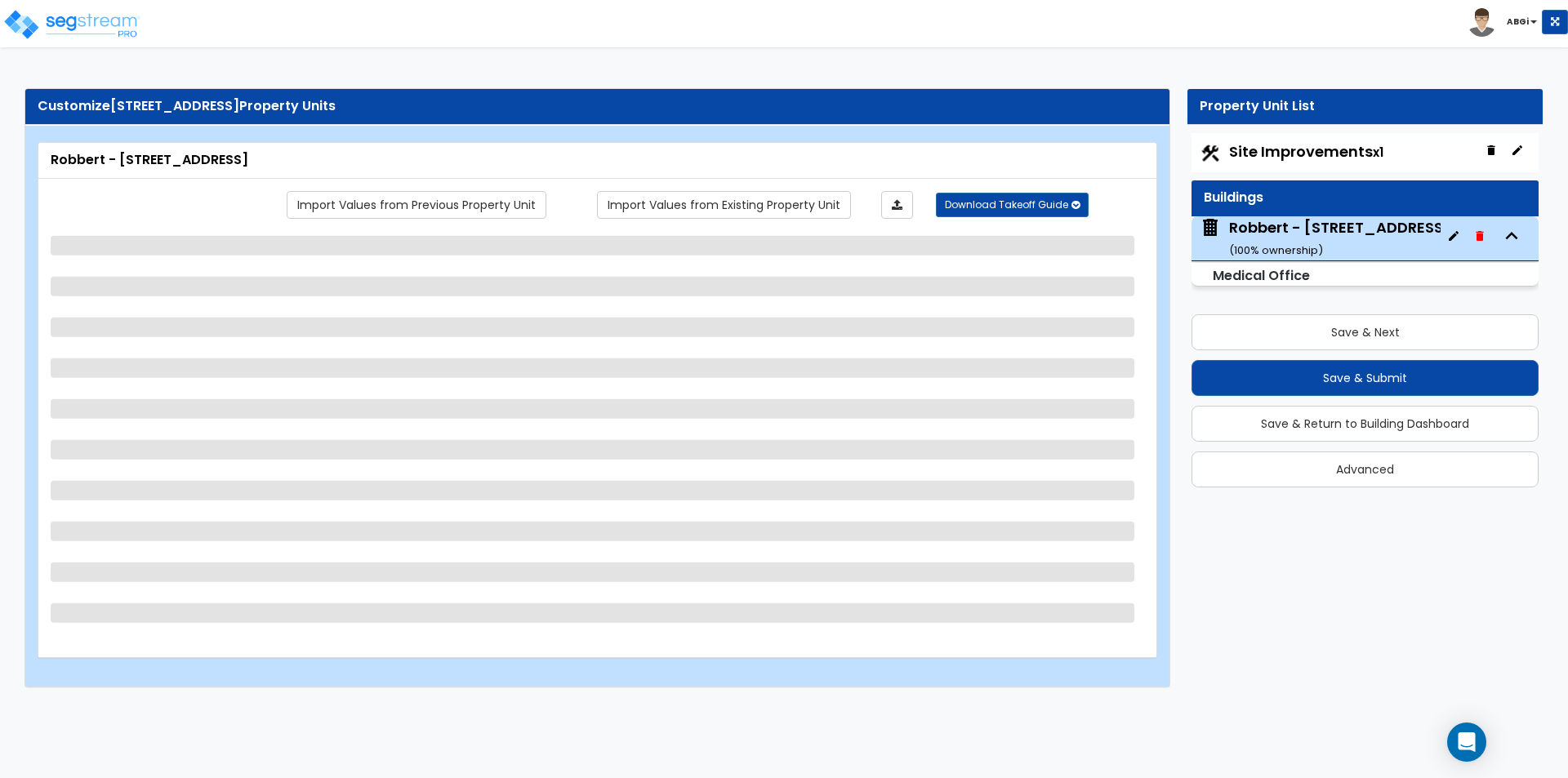
select select "1"
select select "2"
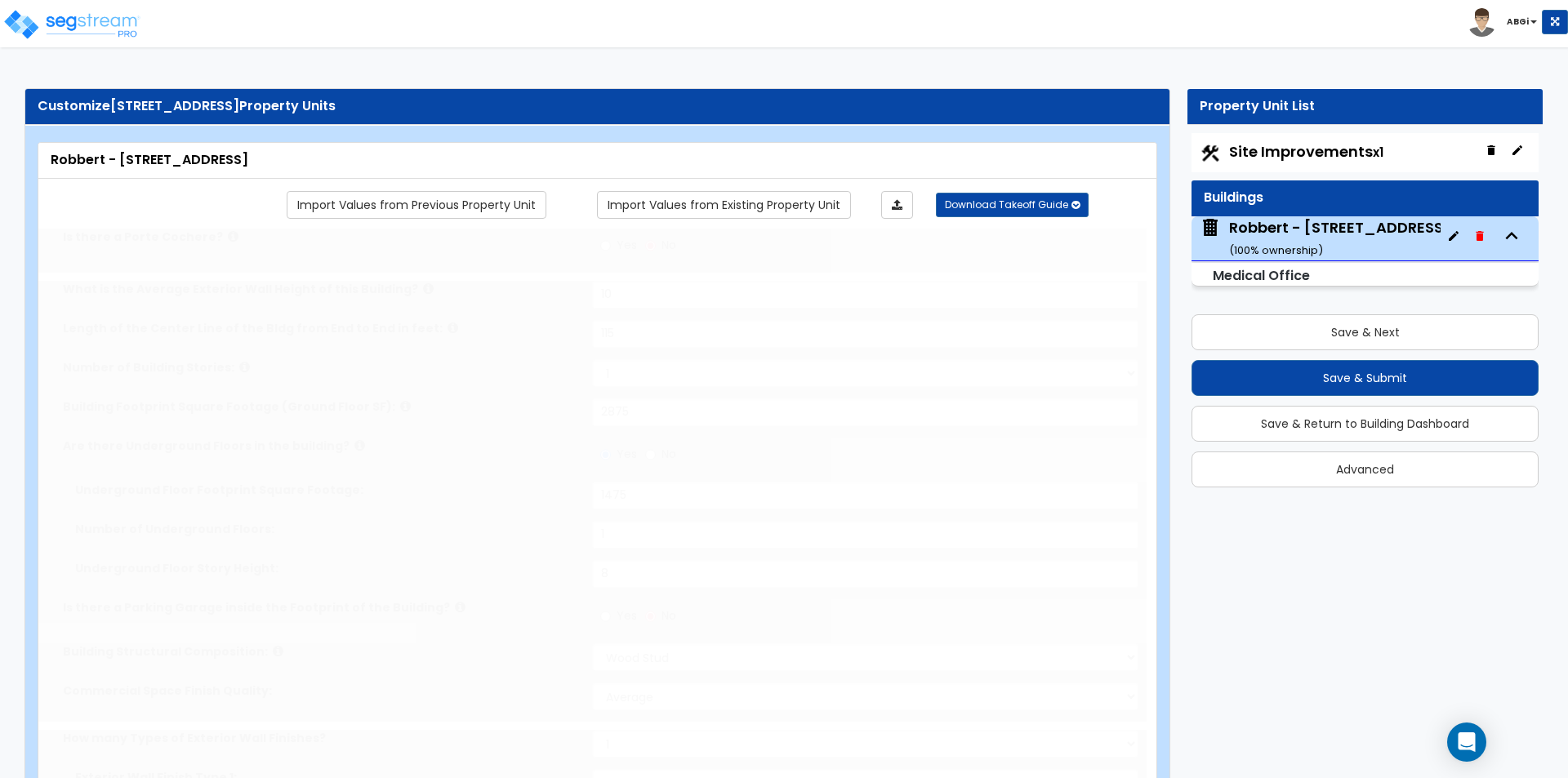
radio input "true"
select select "1"
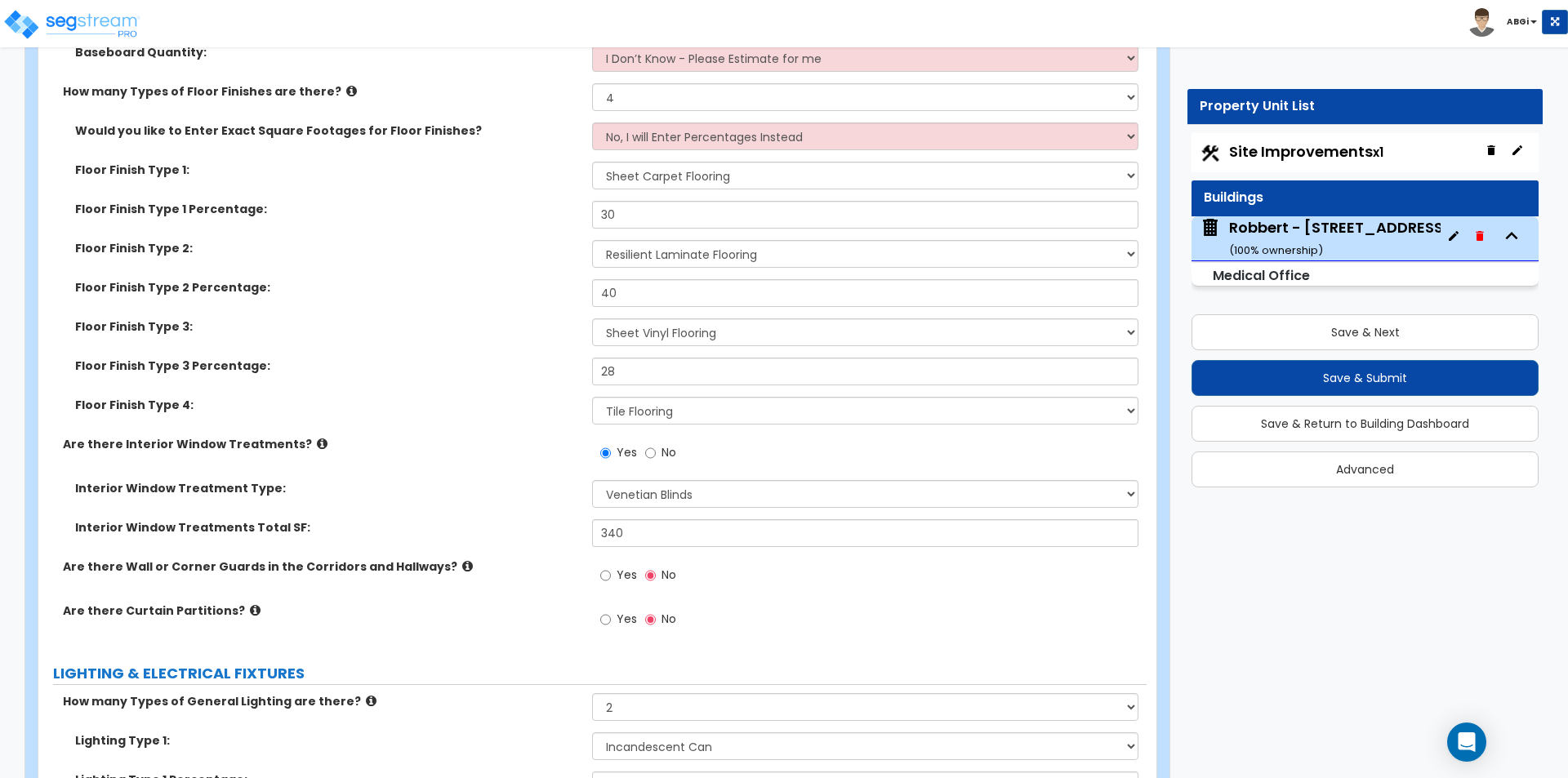
scroll to position [5963, 0]
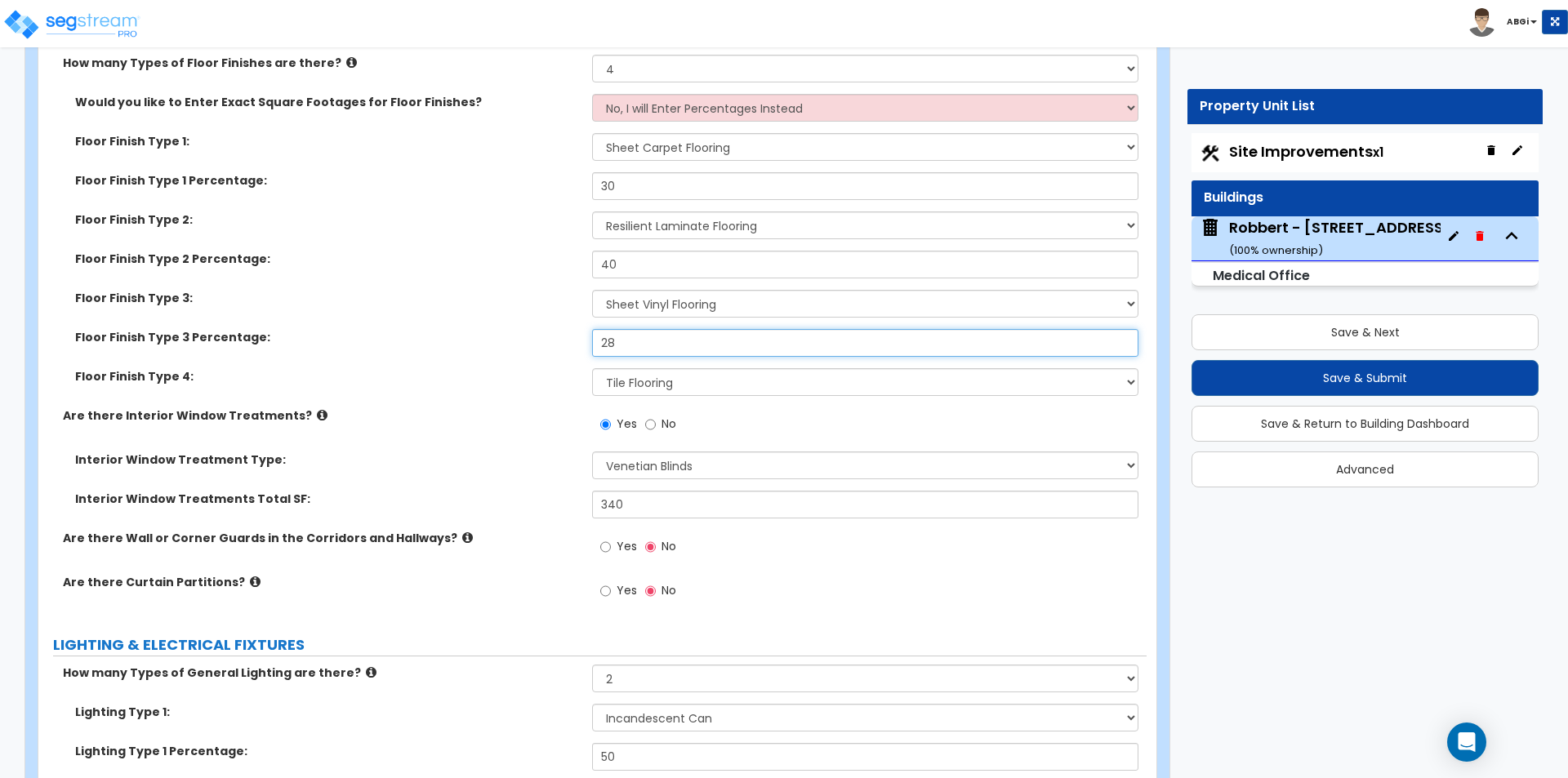
click at [618, 347] on input "28" at bounding box center [865, 343] width 545 height 28
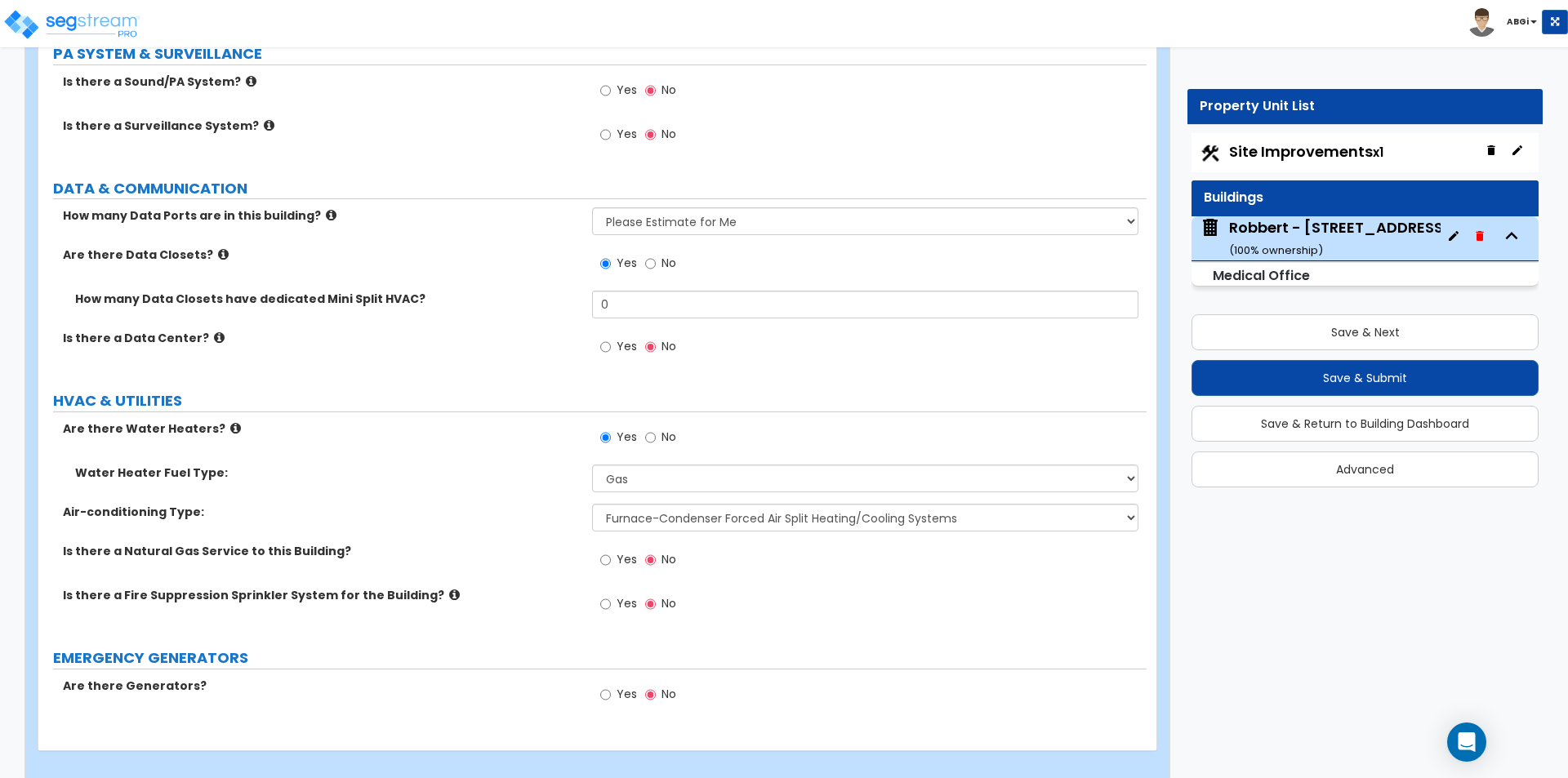
scroll to position [9003, 0]
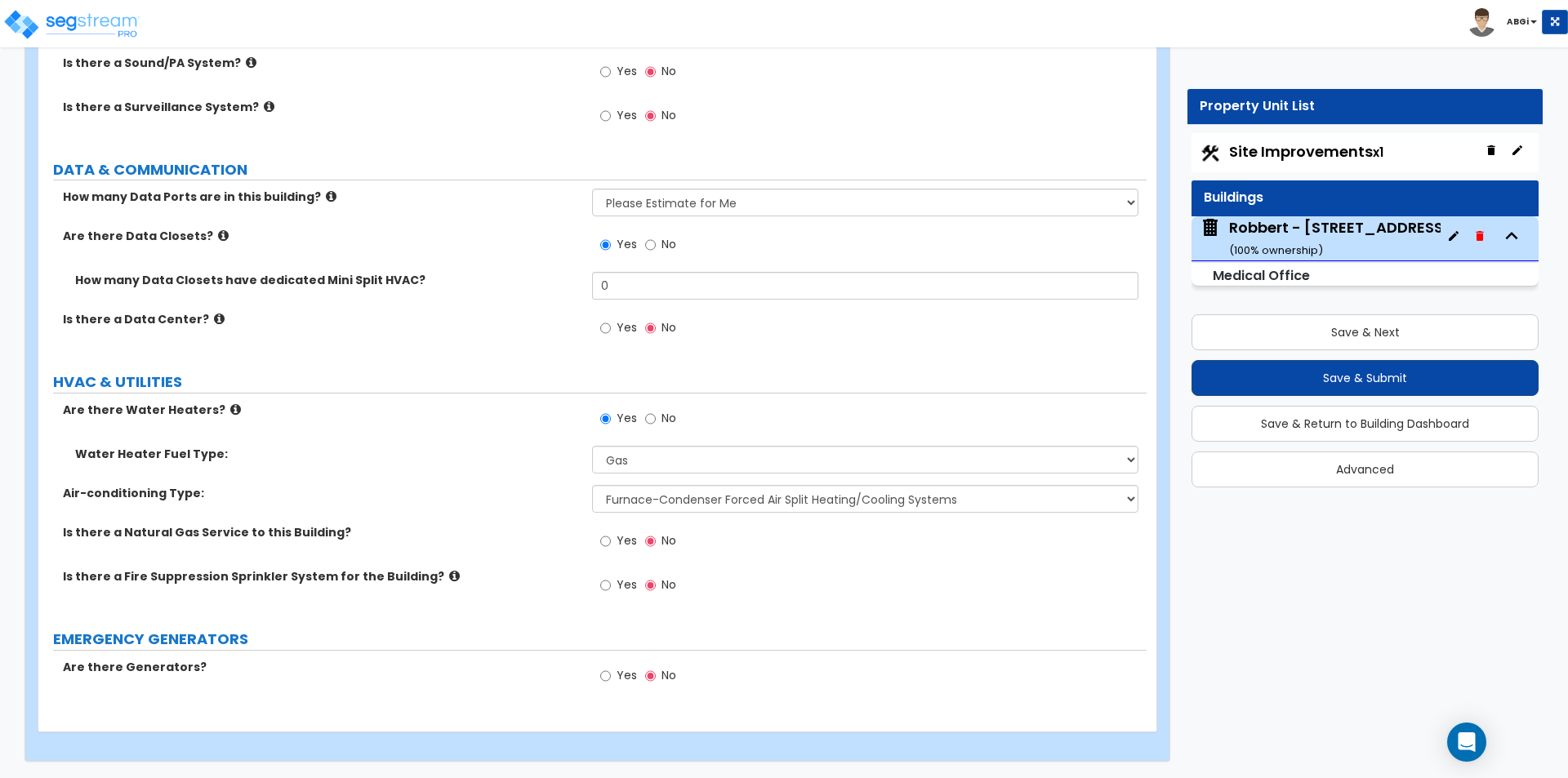
type input "26"
click at [1355, 380] on button "Save & Submit" at bounding box center [1364, 378] width 347 height 36
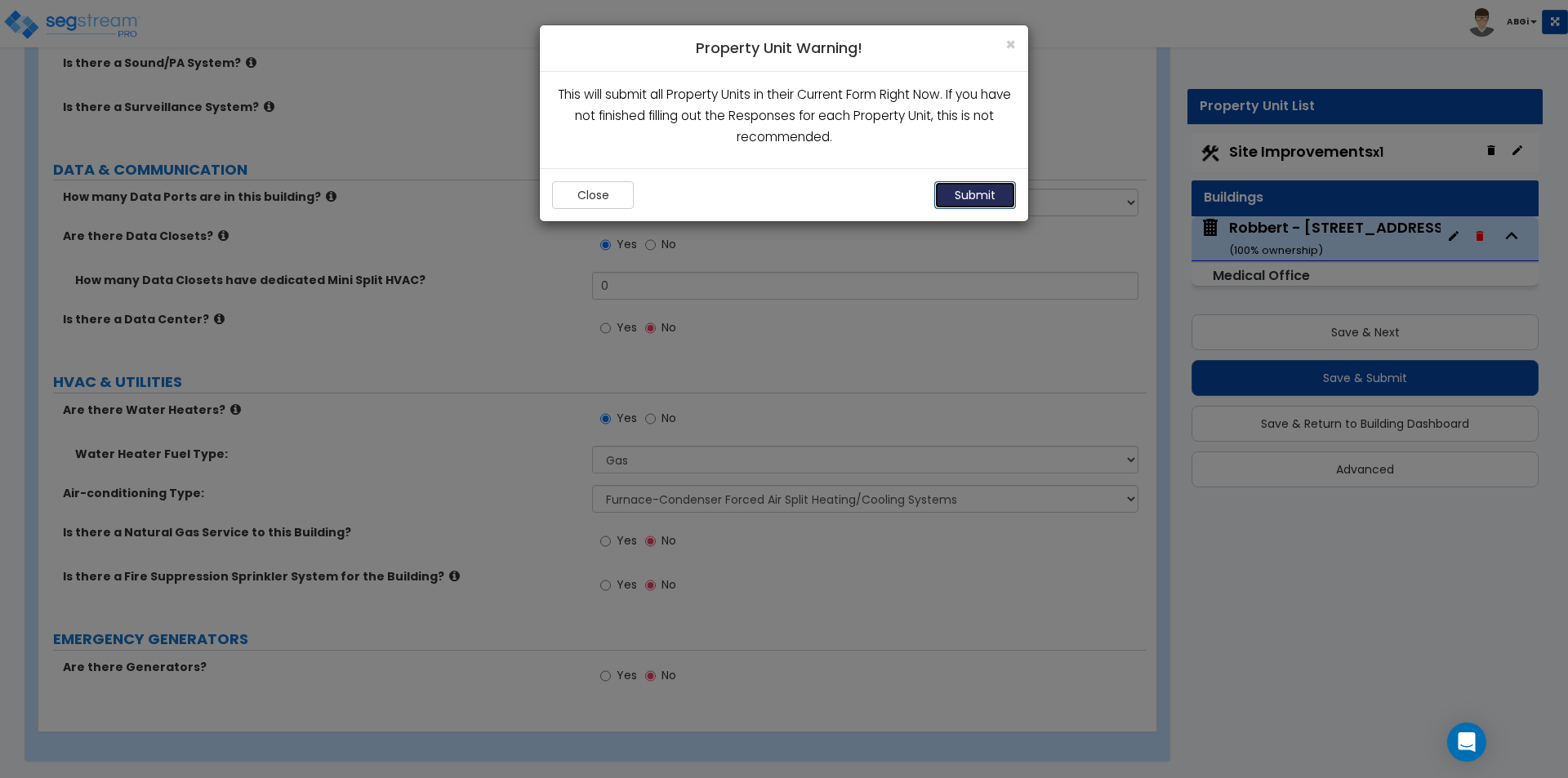
click at [977, 186] on button "Submit" at bounding box center [975, 194] width 82 height 28
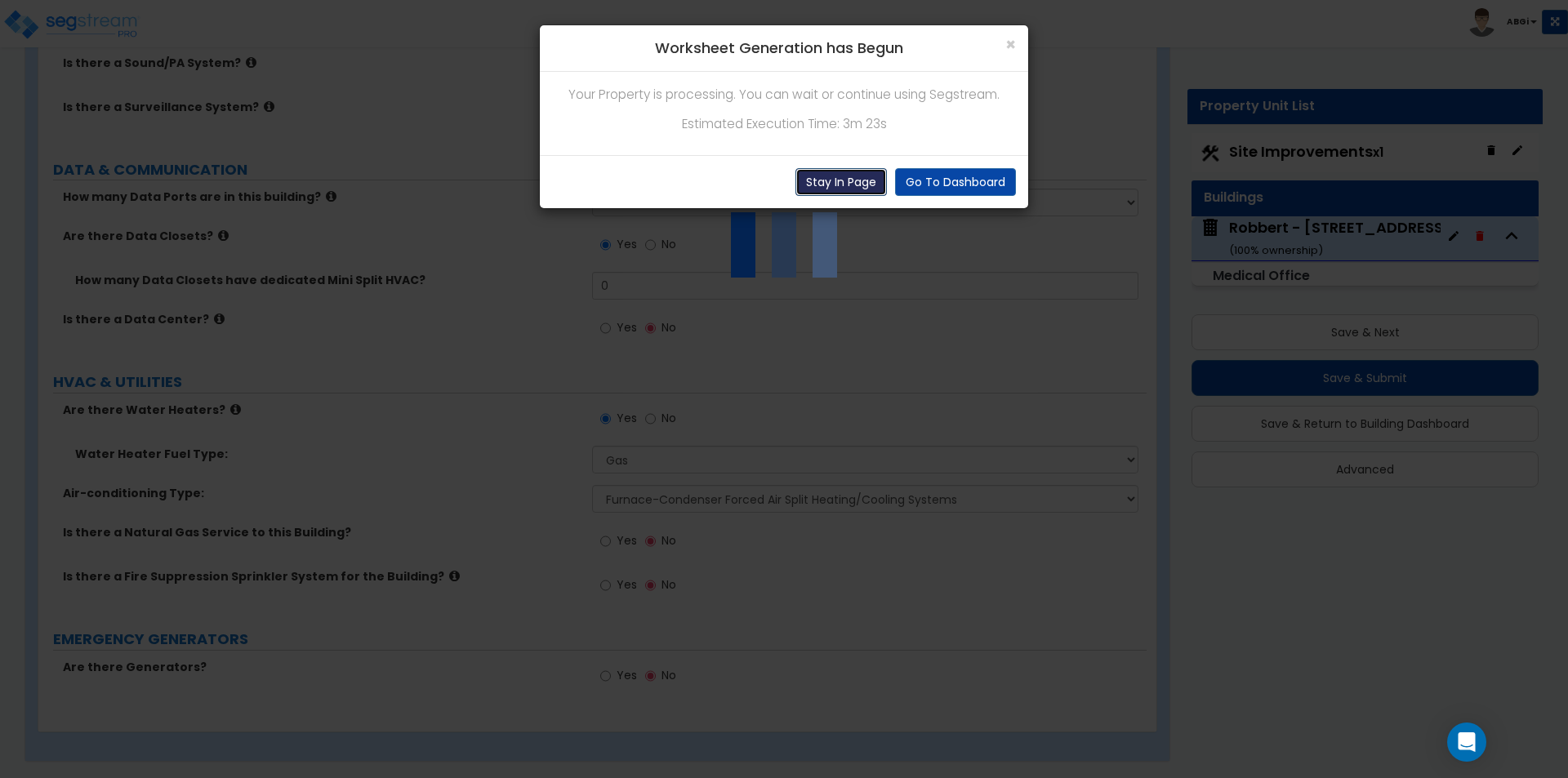
click at [831, 181] on button "Stay In Page" at bounding box center [841, 182] width 92 height 28
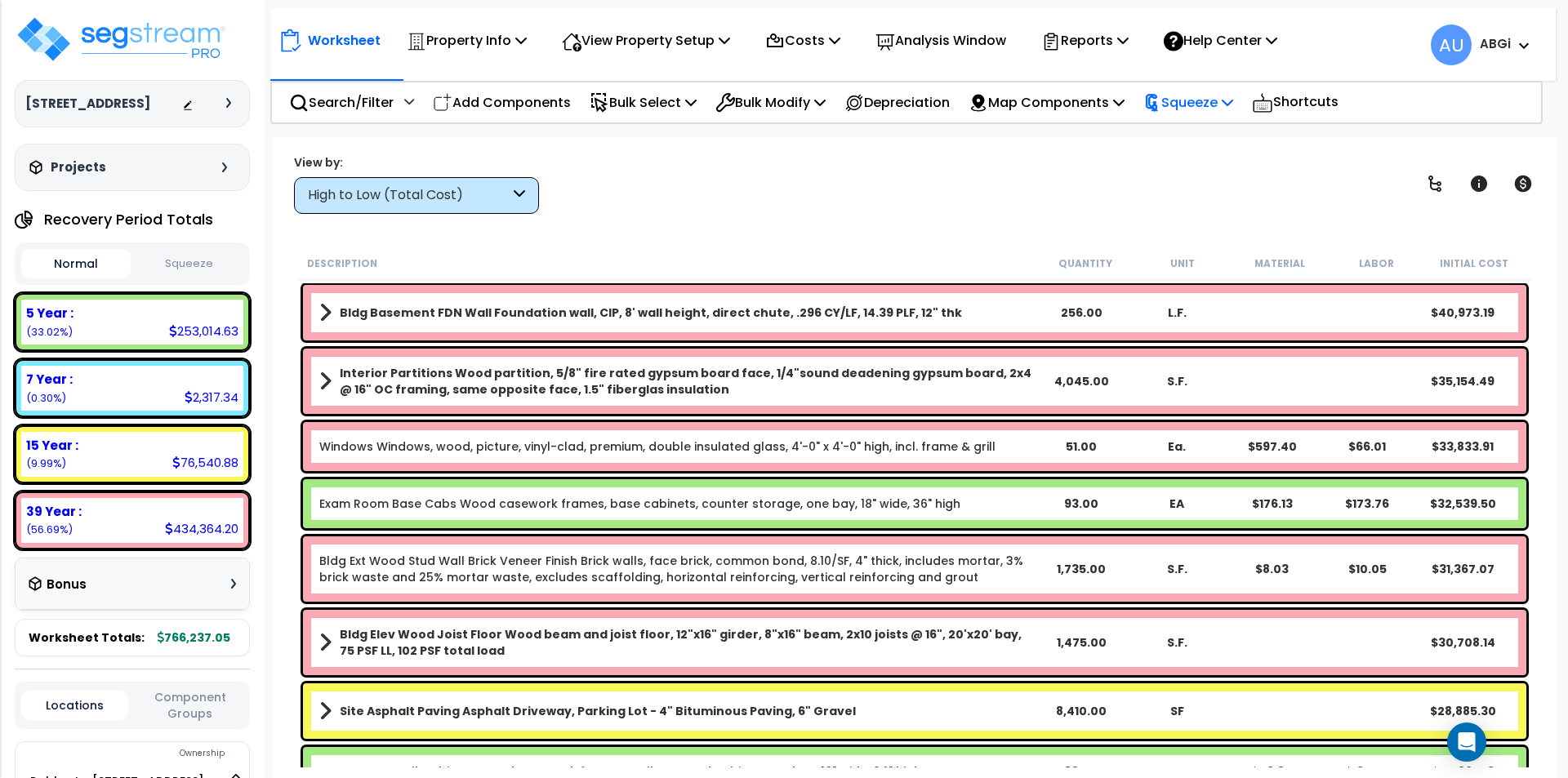
click at [1230, 101] on p "Squeeze" at bounding box center [1188, 103] width 90 height 22
click at [1211, 139] on link "Squeeze" at bounding box center [1216, 139] width 162 height 32
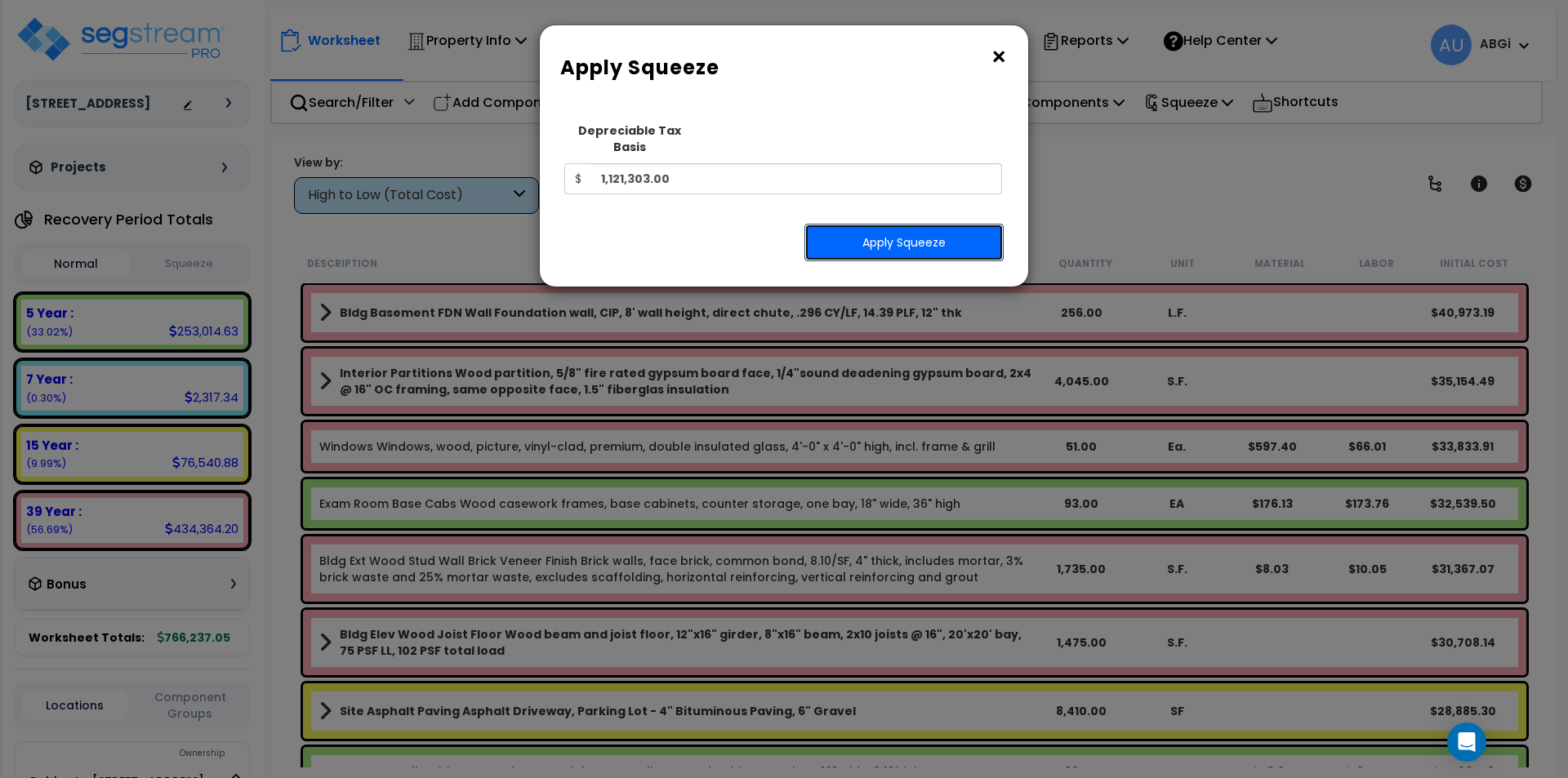
click at [888, 224] on button "Apply Squeeze" at bounding box center [903, 243] width 199 height 38
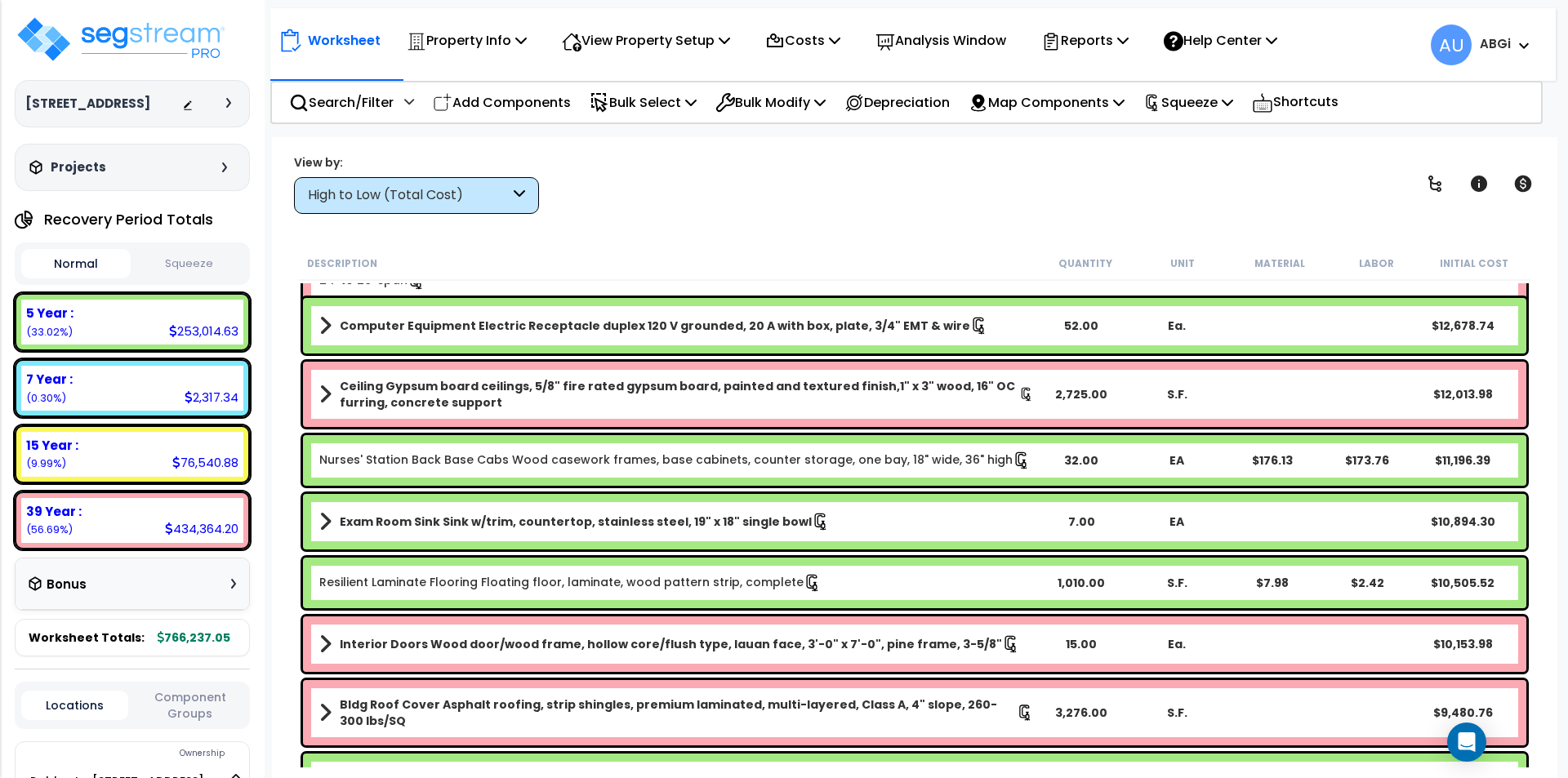
scroll to position [899, 0]
